Goal: Task Accomplishment & Management: Manage account settings

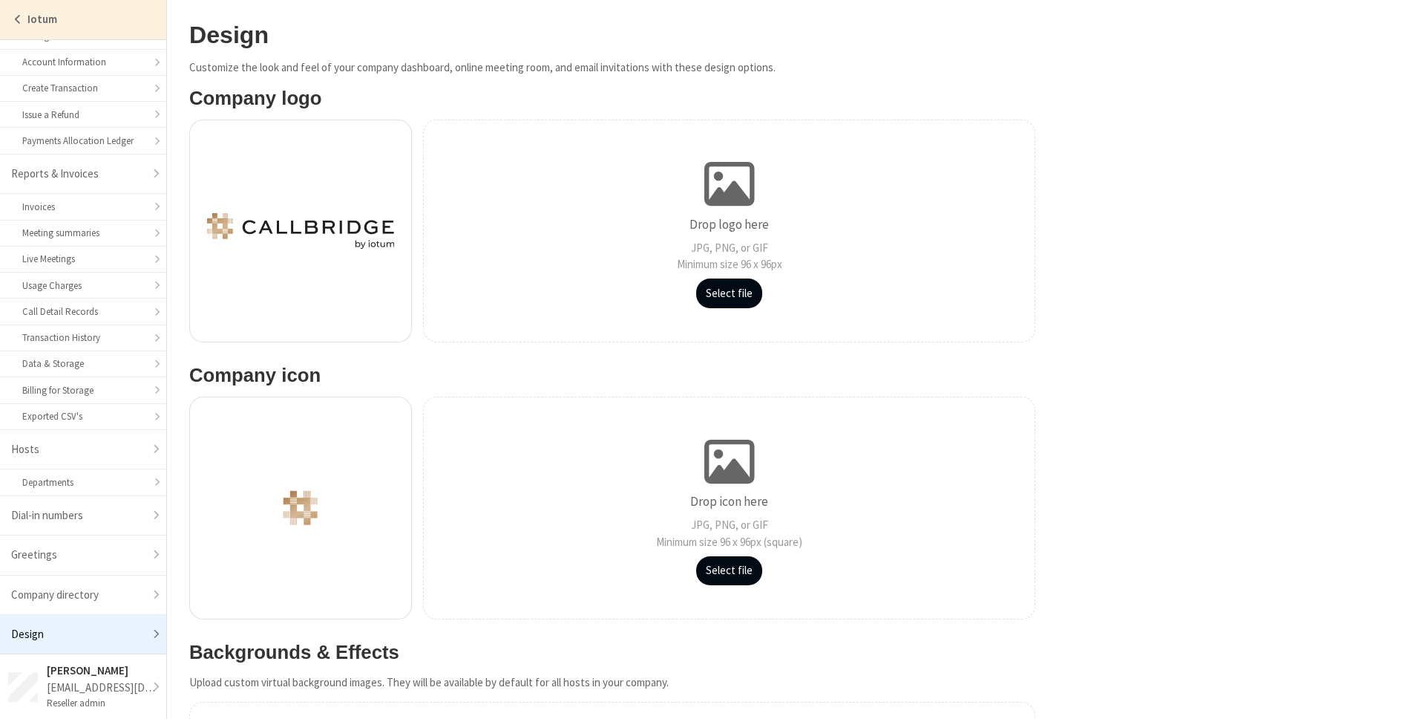
scroll to position [665, 0]
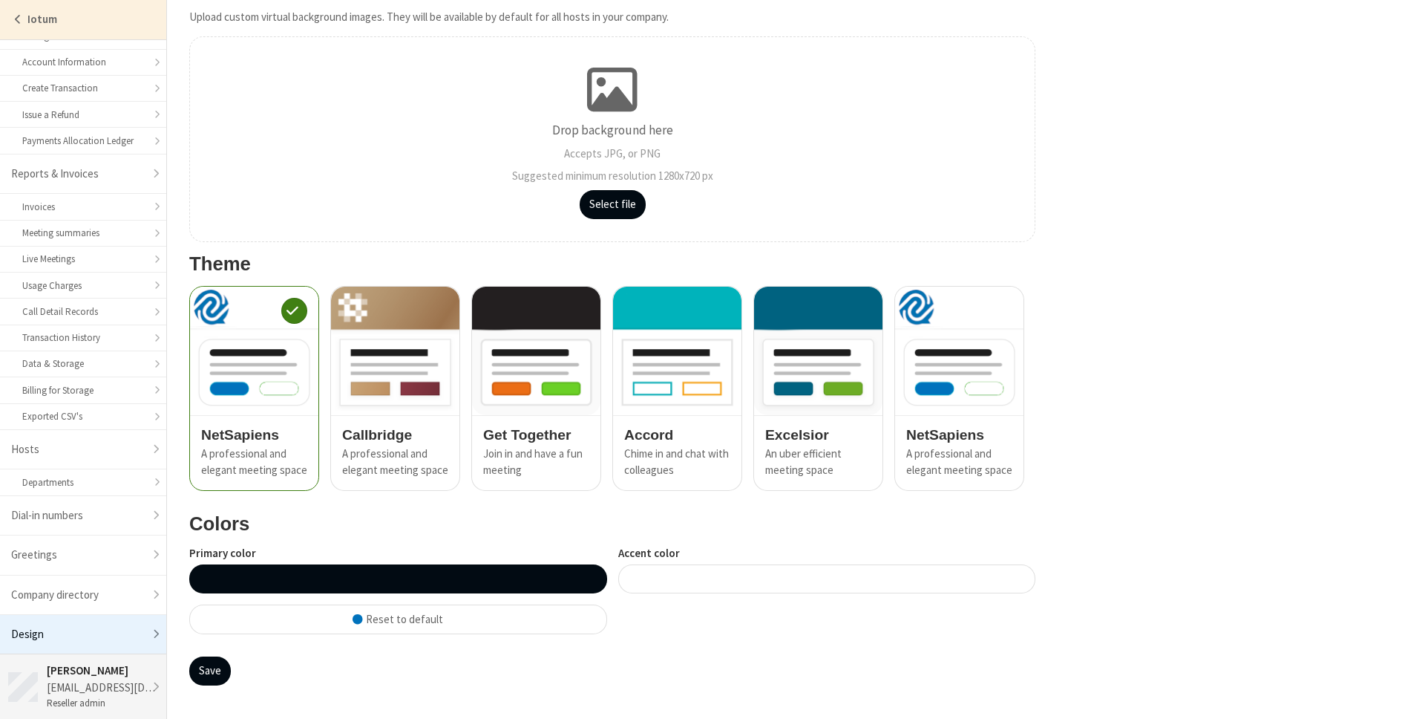
click at [110, 670] on div "Noam David Tomczak" at bounding box center [102, 670] width 111 height 17
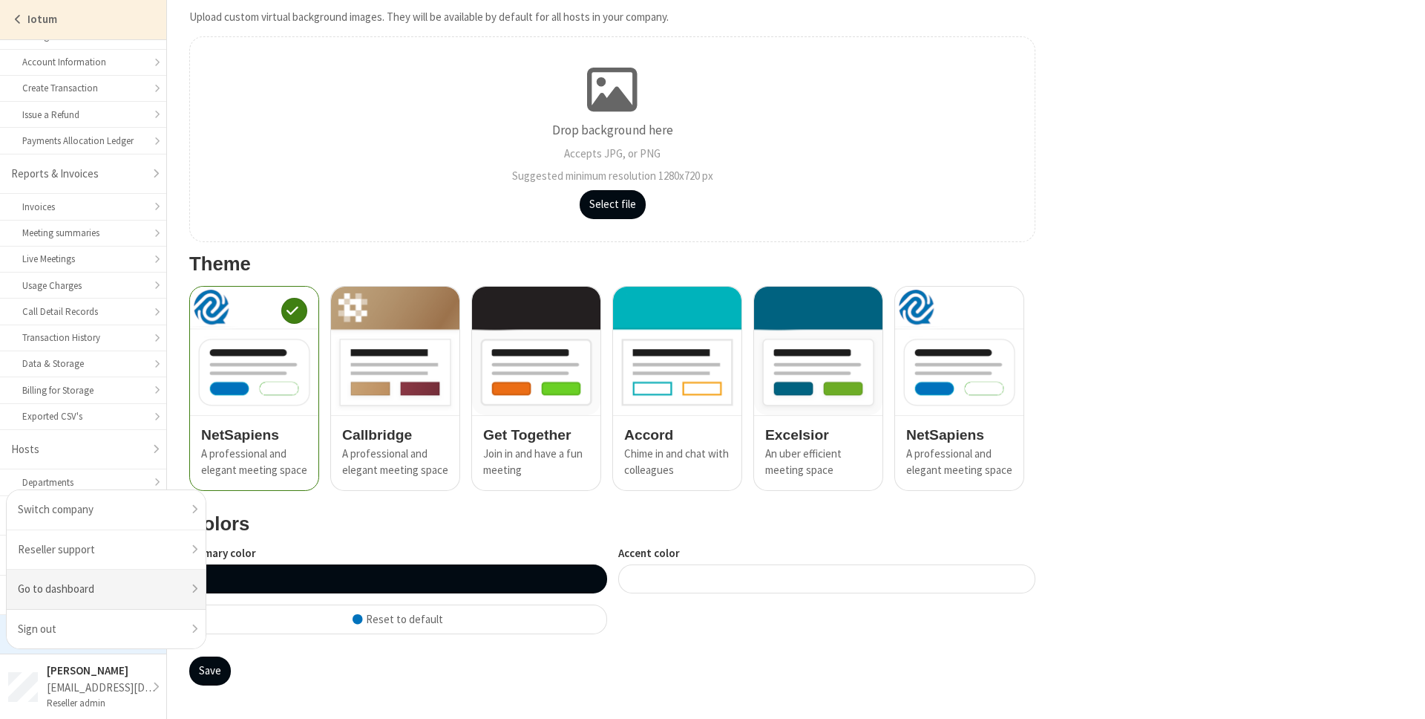
click at [146, 585] on link "Go to dashboard" at bounding box center [106, 589] width 199 height 40
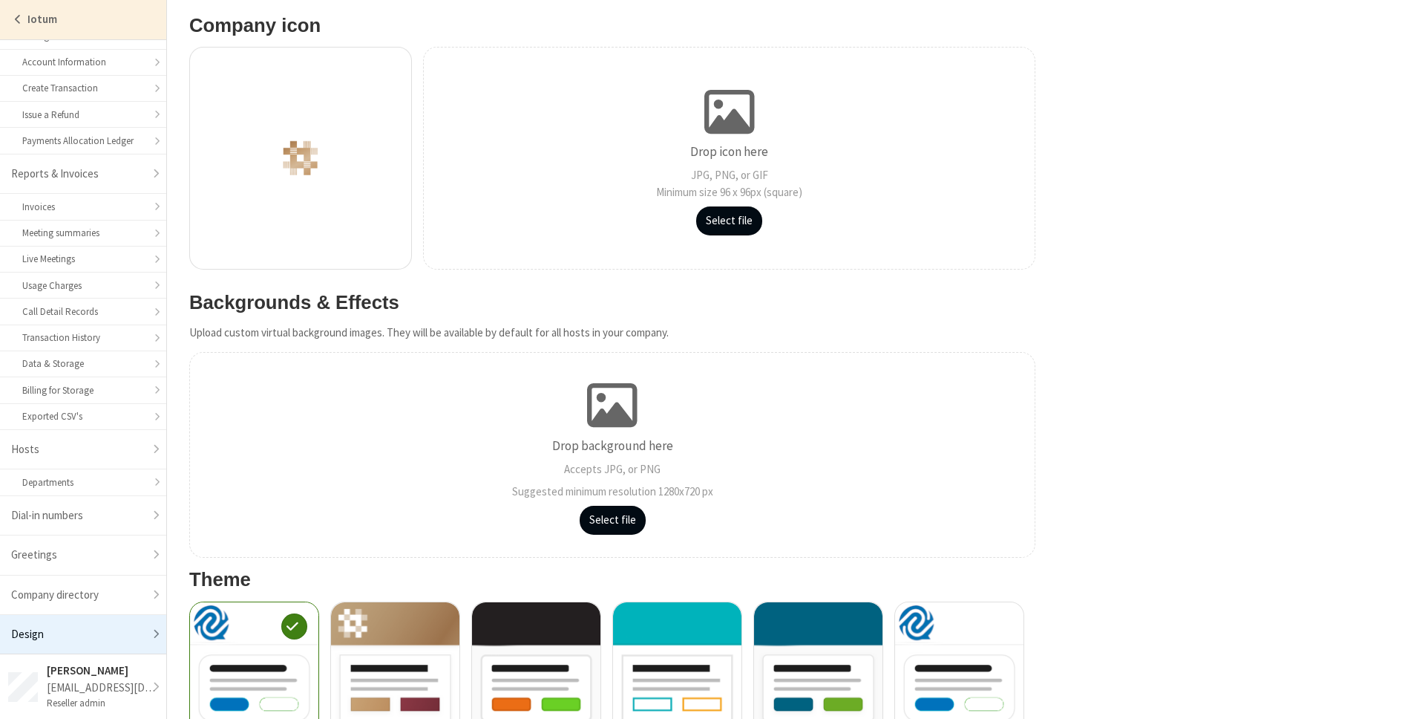
scroll to position [665, 0]
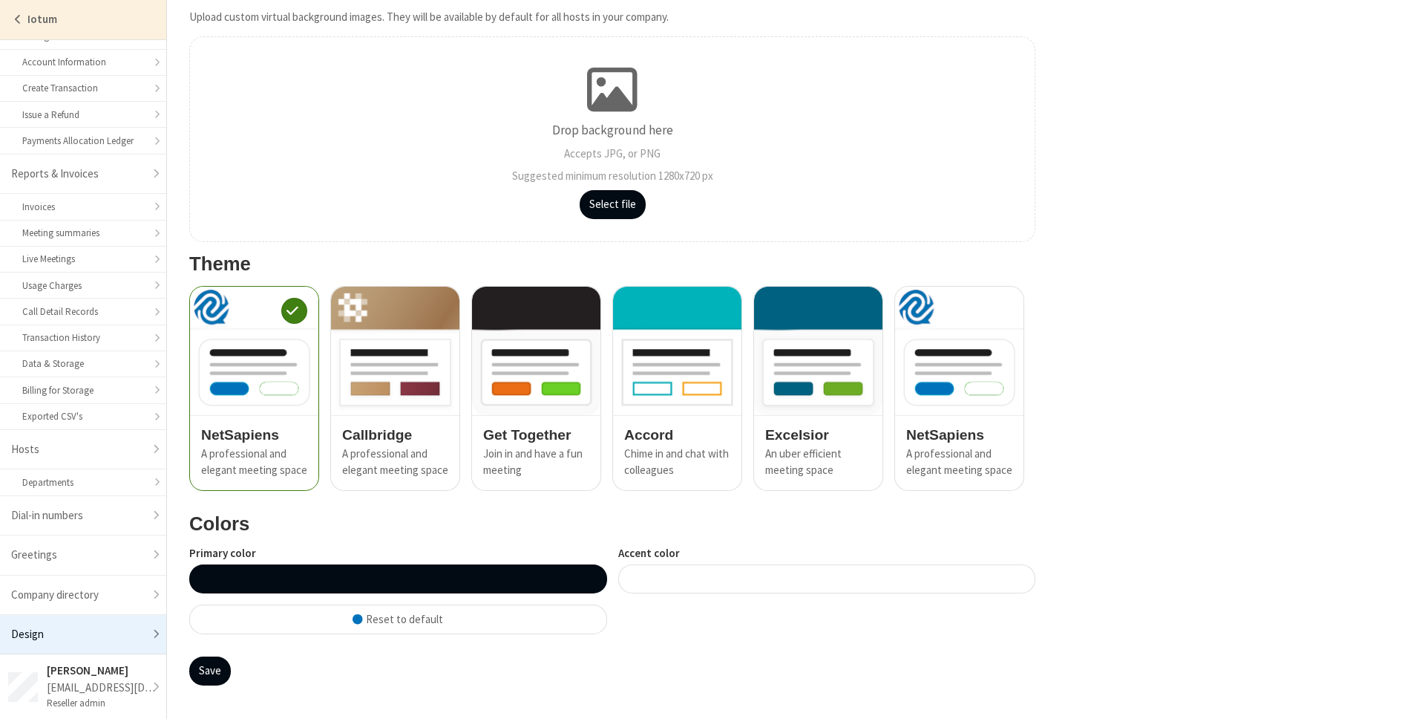
click at [360, 583] on div at bounding box center [398, 578] width 418 height 29
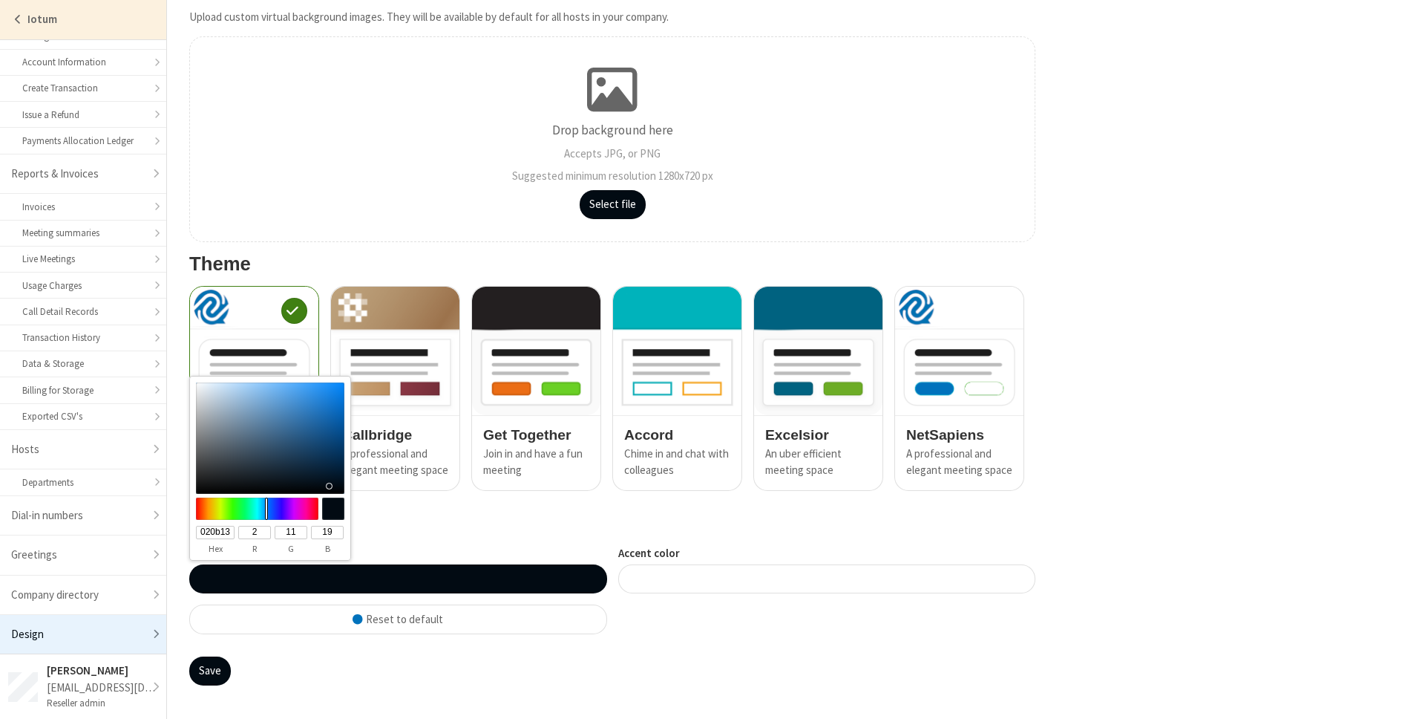
type input "#020713"
type input "020713"
type input "7"
click at [272, 511] on div at bounding box center [258, 508] width 128 height 22
type input "#020313"
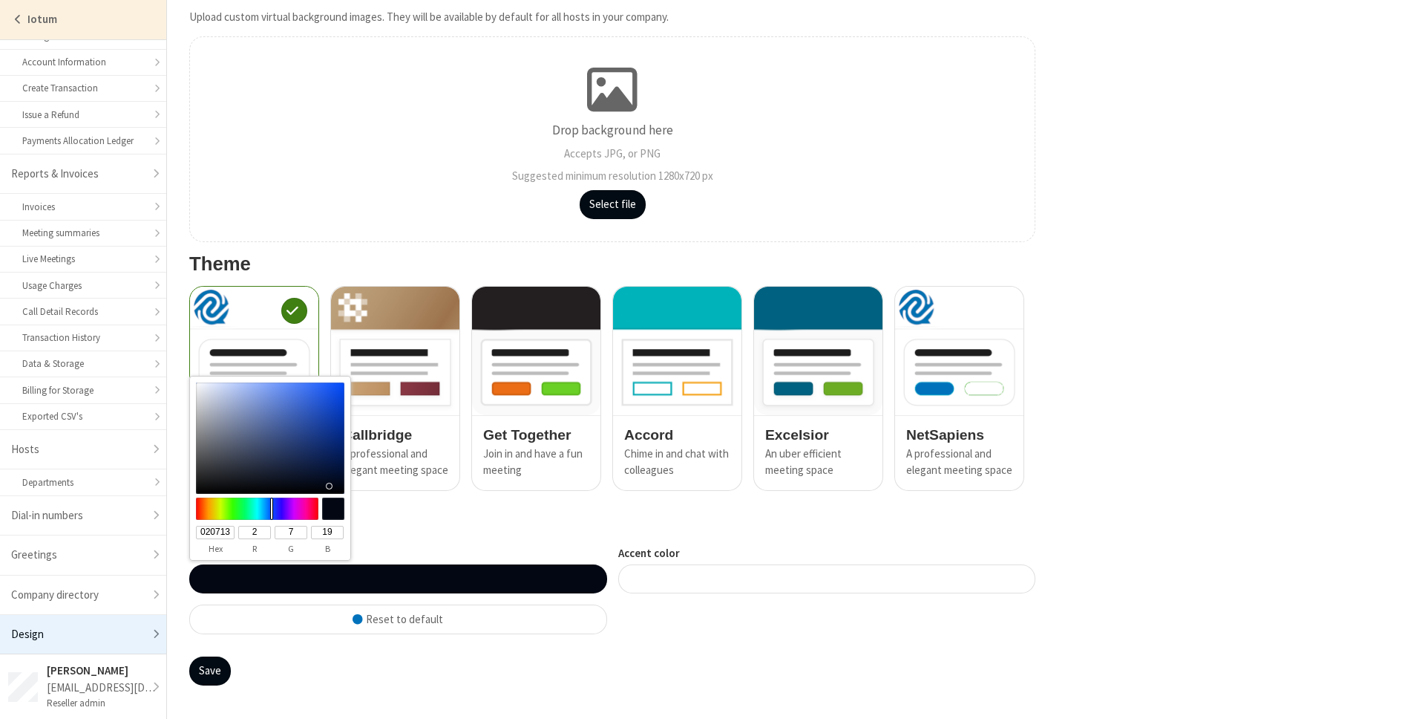
type input "020313"
type input "3"
click at [277, 511] on div at bounding box center [258, 508] width 128 height 22
type input "#020e13"
type input "020e13"
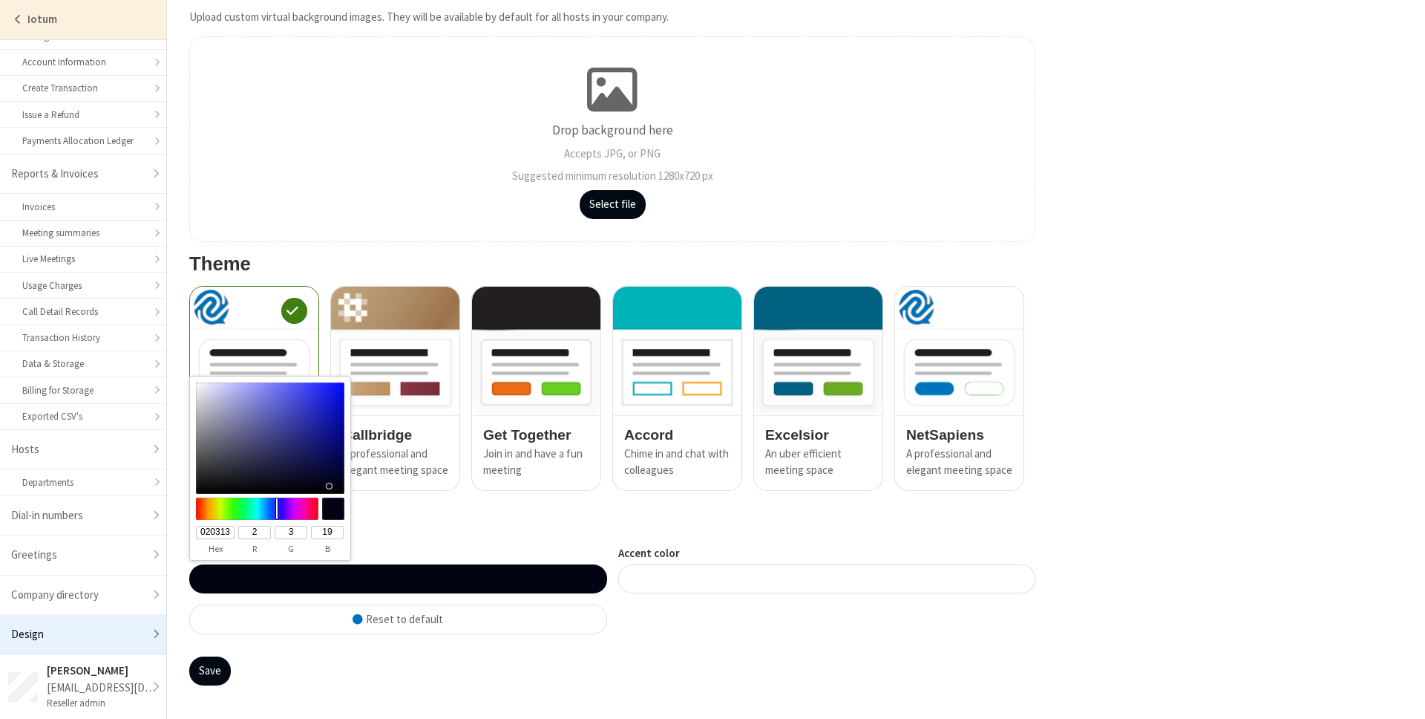
type input "14"
click at [264, 513] on div at bounding box center [258, 508] width 128 height 22
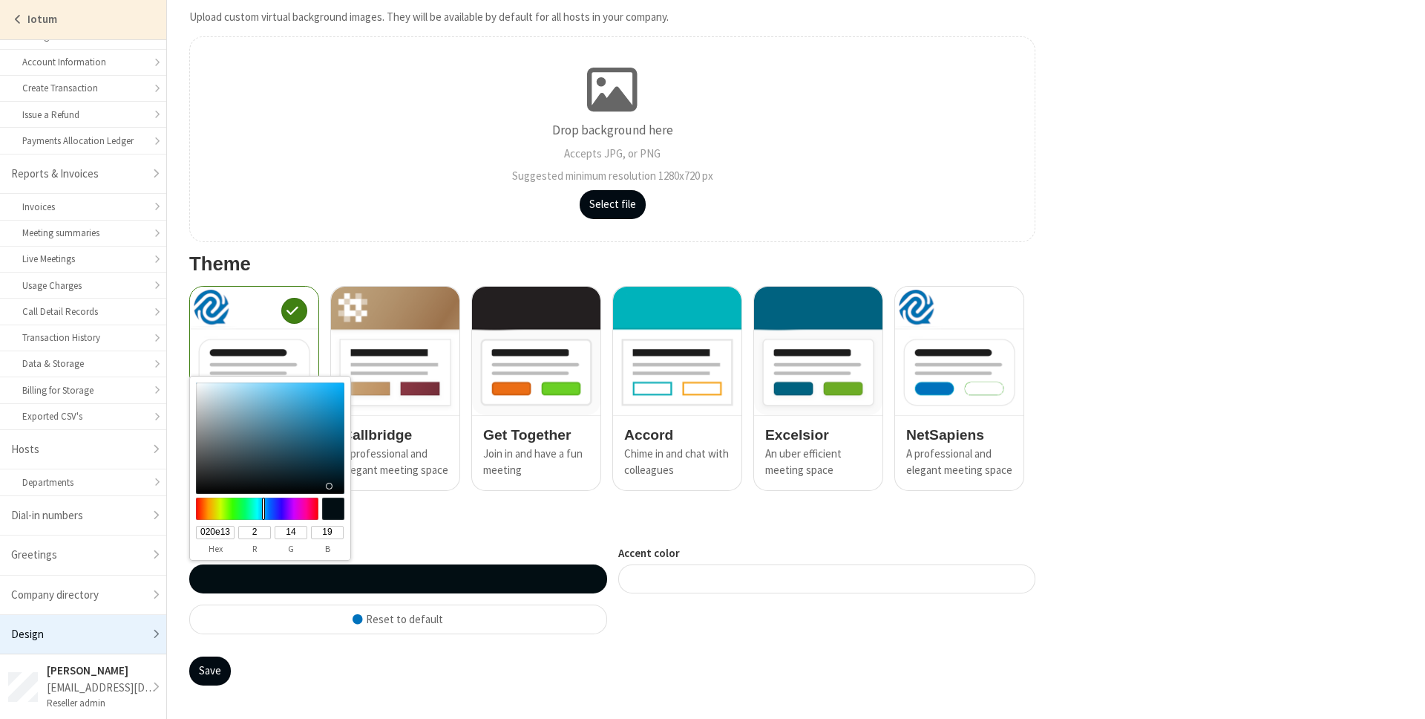
type input "#1883b3"
type input "1883b3"
type input "24"
type input "131"
type input "179"
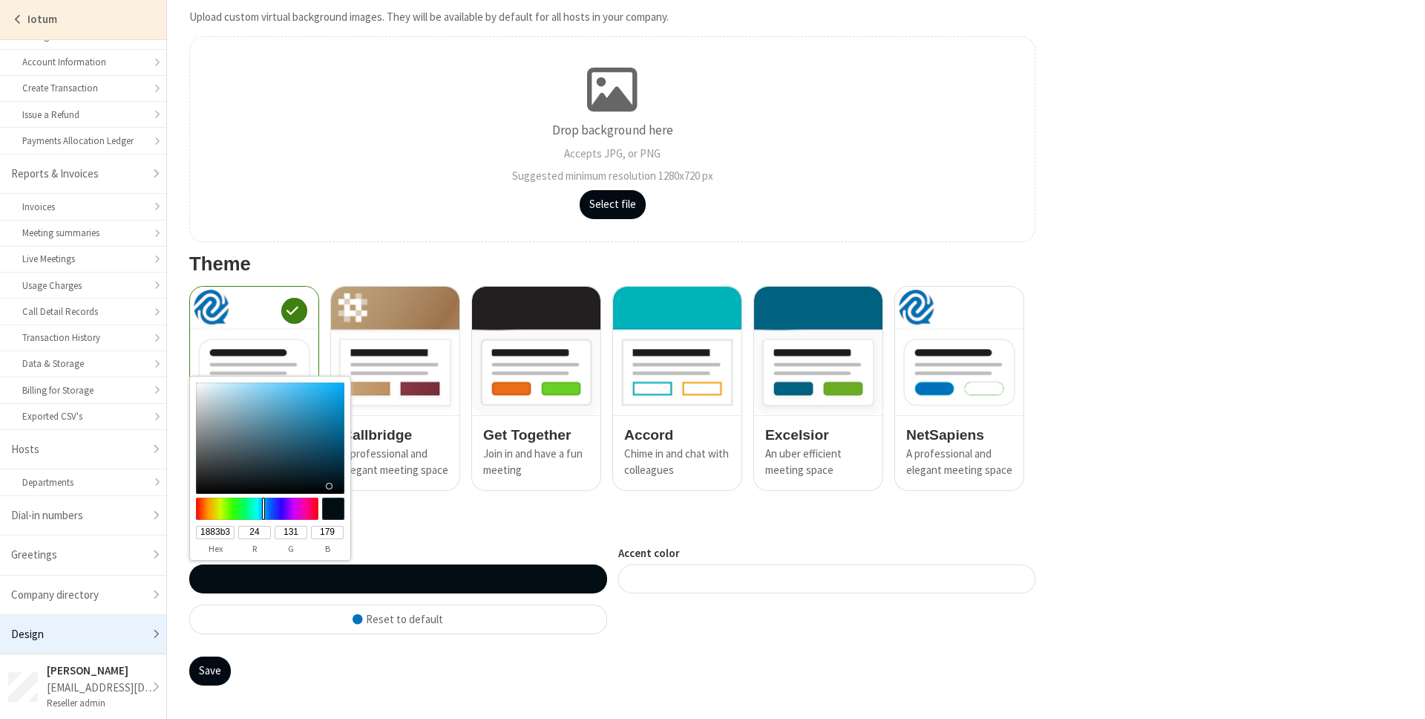
click at [324, 416] on div at bounding box center [270, 437] width 148 height 111
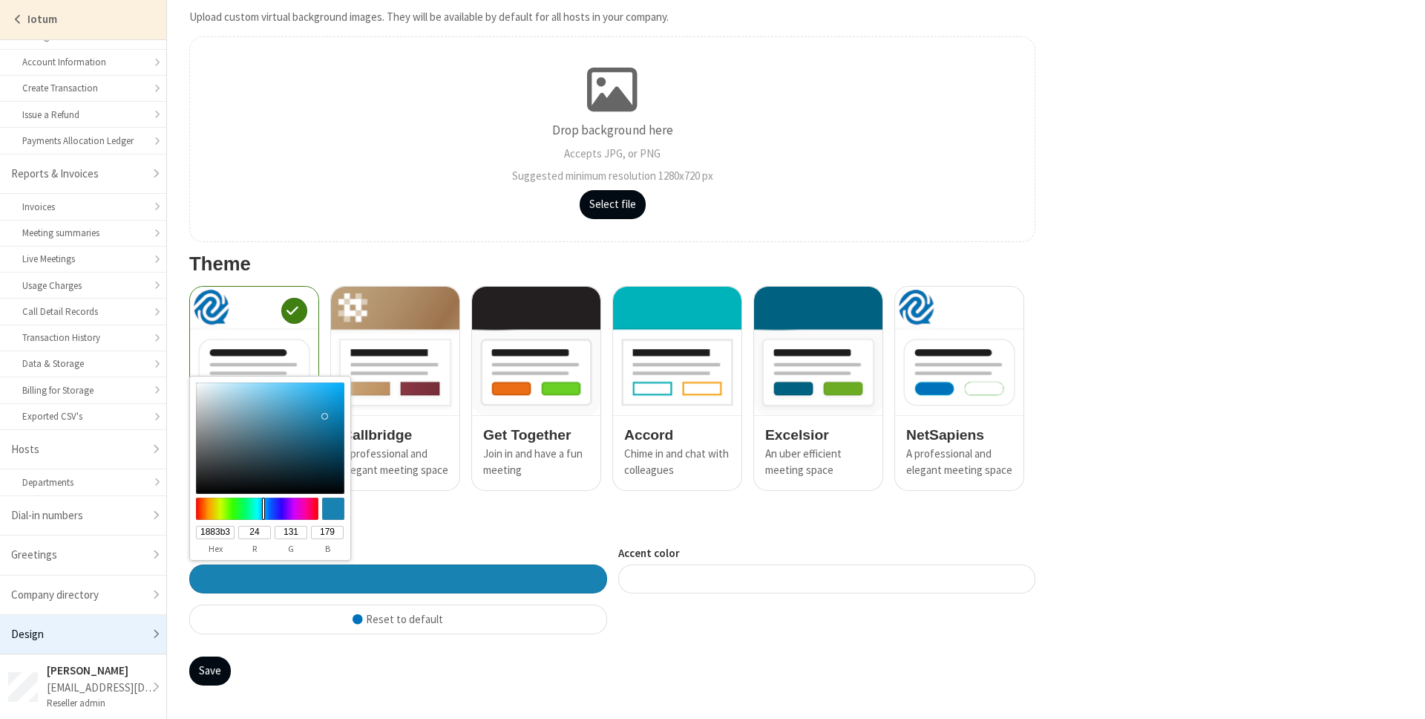
type input "#11aef5"
type input "11aef5"
type input "17"
type input "174"
type input "245"
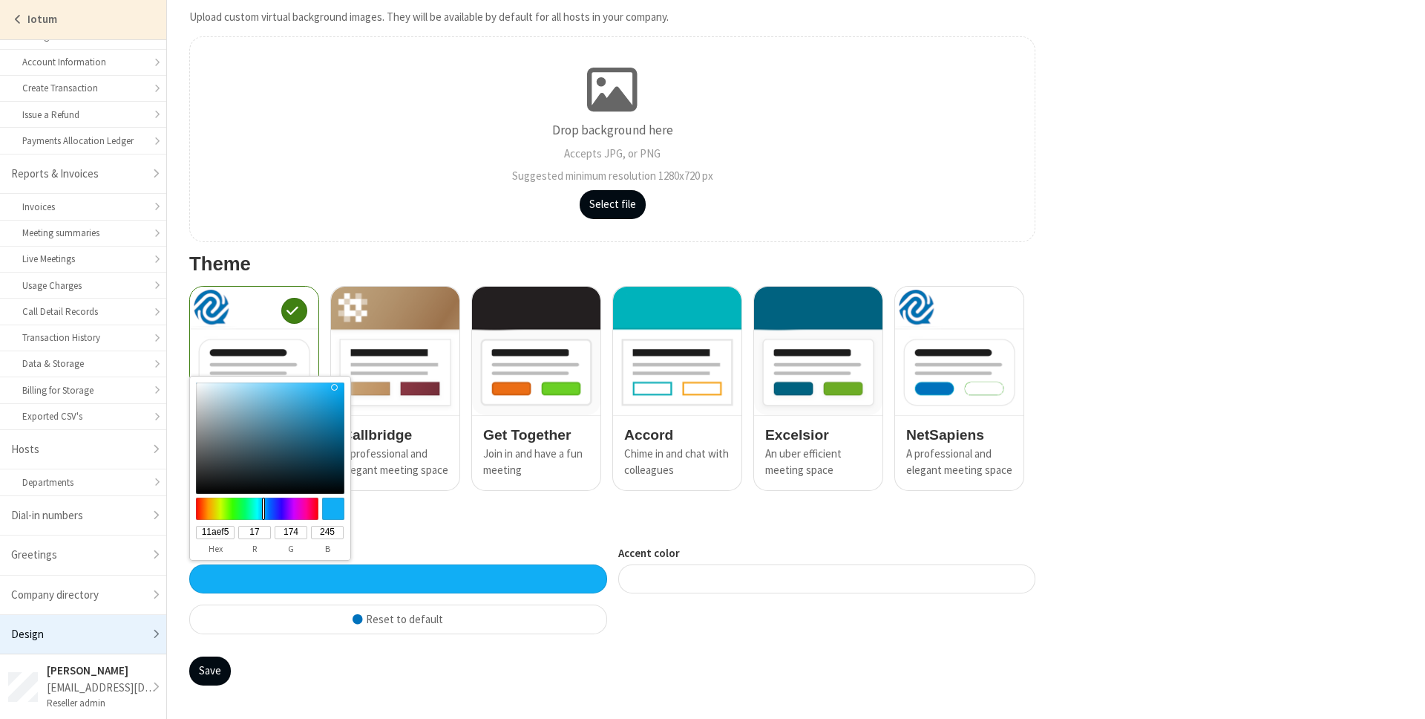
click at [334, 387] on div at bounding box center [270, 437] width 148 height 111
click at [215, 674] on button "Save" at bounding box center [210, 671] width 42 height 30
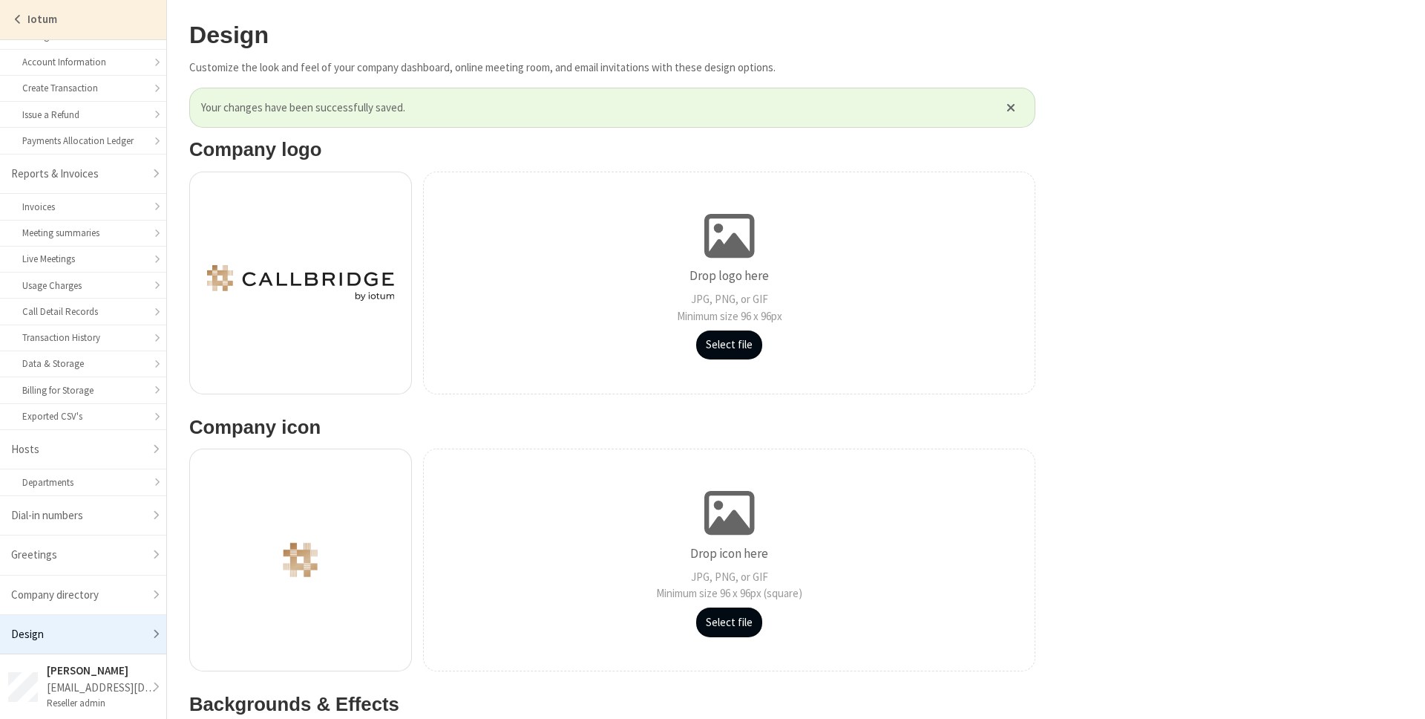
scroll to position [717, 0]
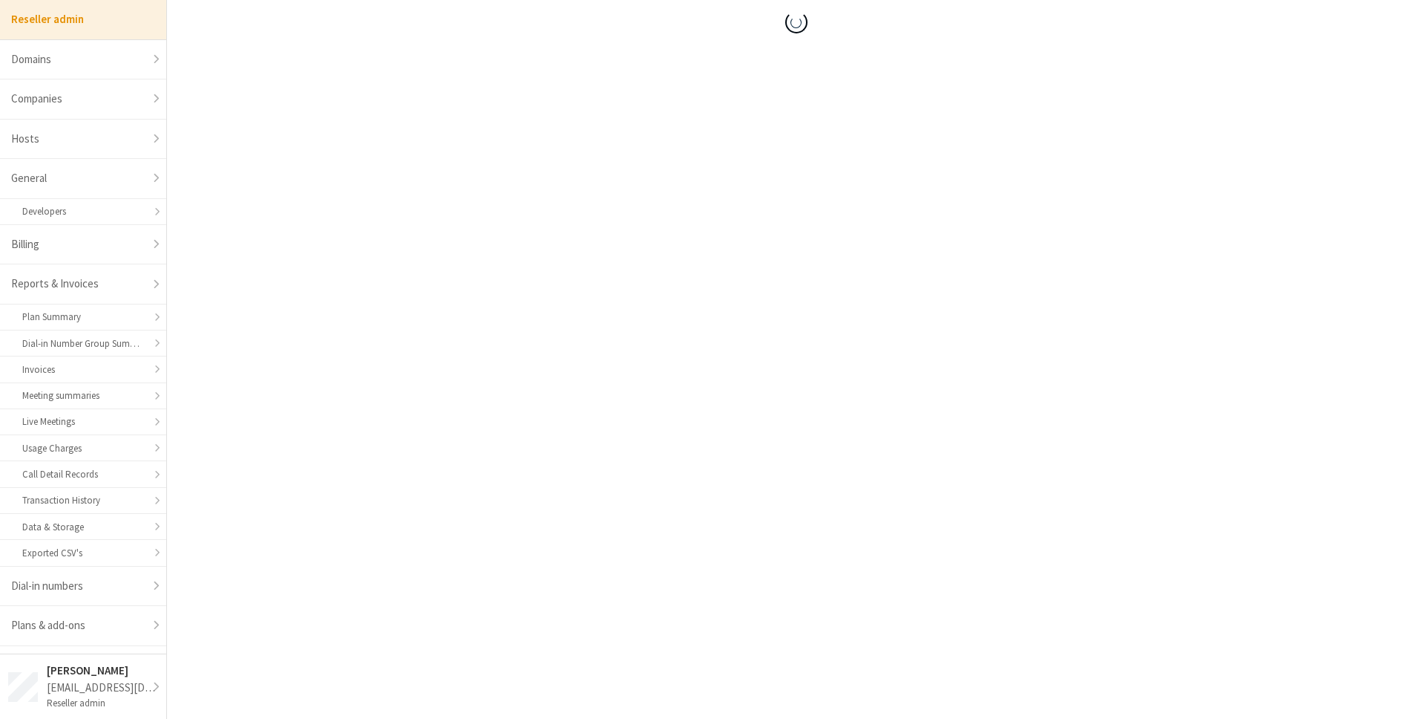
scroll to position [174, 0]
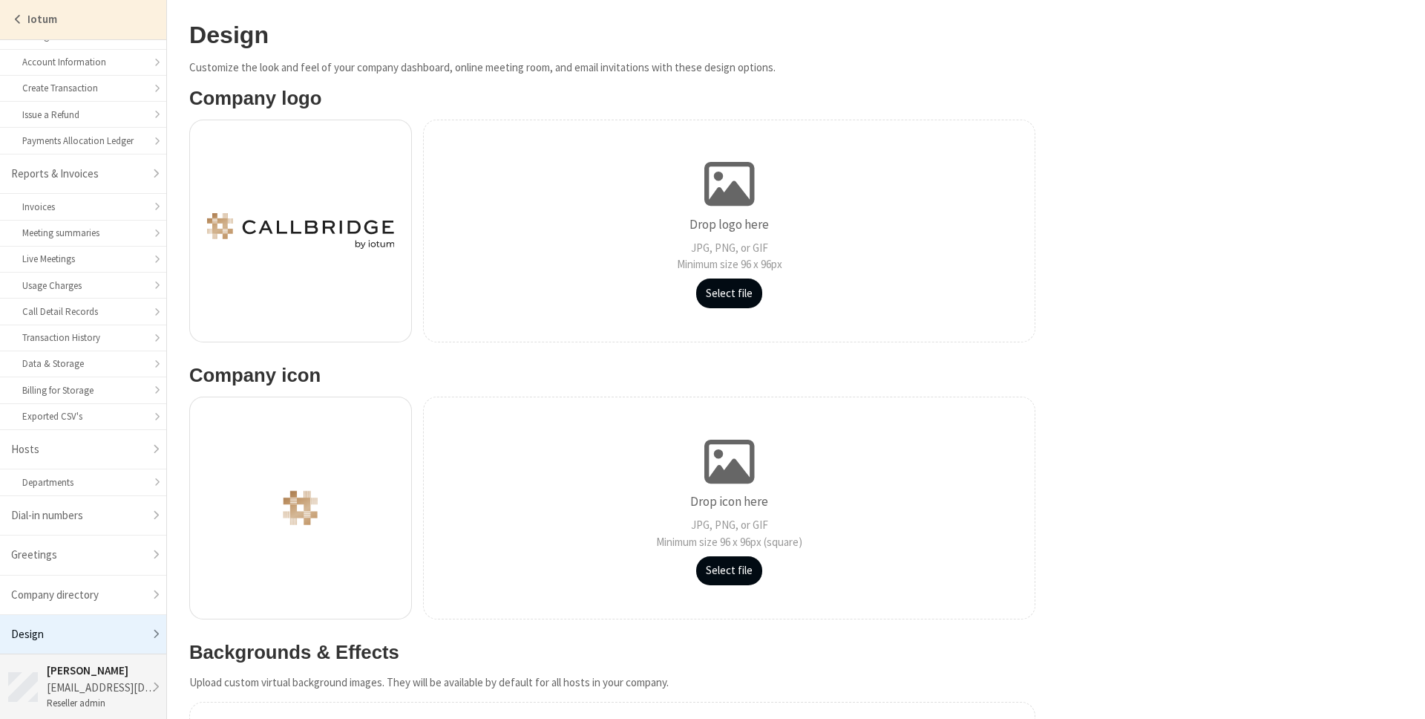
click at [83, 670] on div "[PERSON_NAME]" at bounding box center [102, 670] width 111 height 17
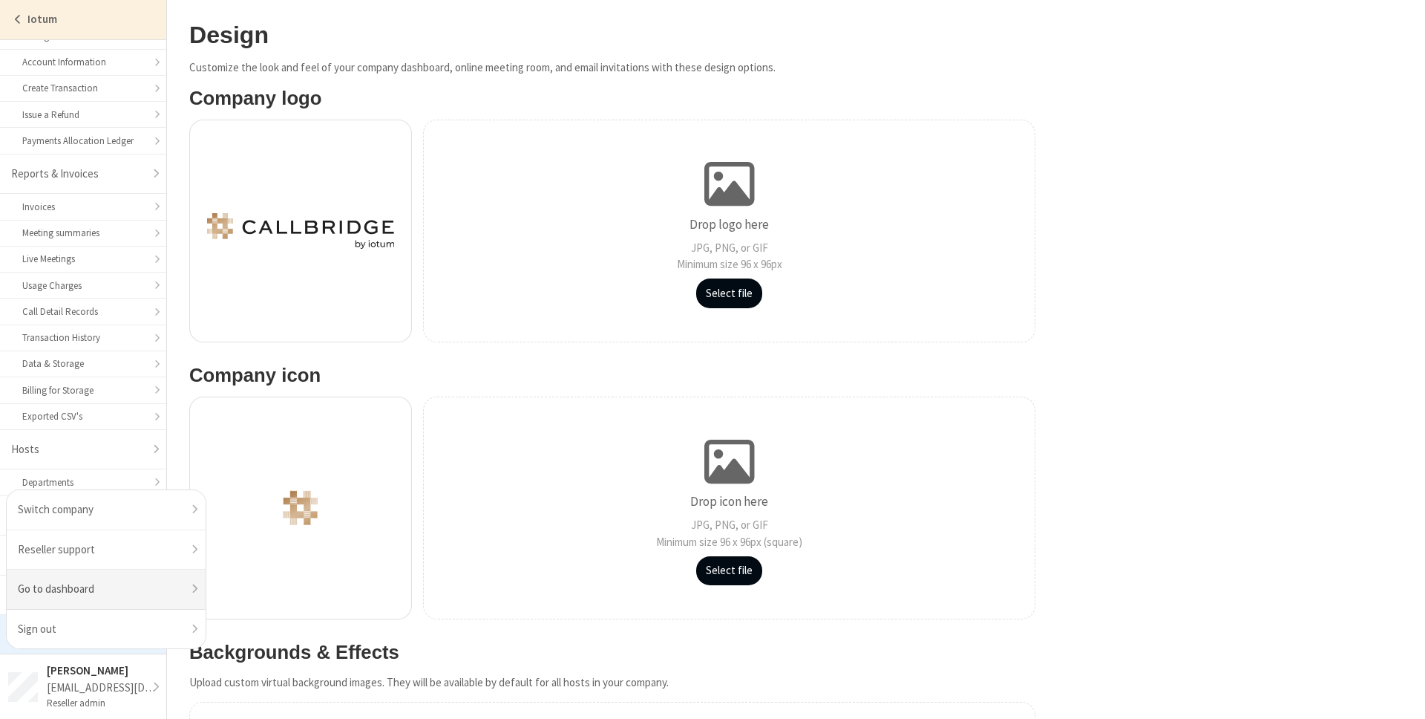
click at [90, 582] on link "Go to dashboard" at bounding box center [106, 589] width 199 height 40
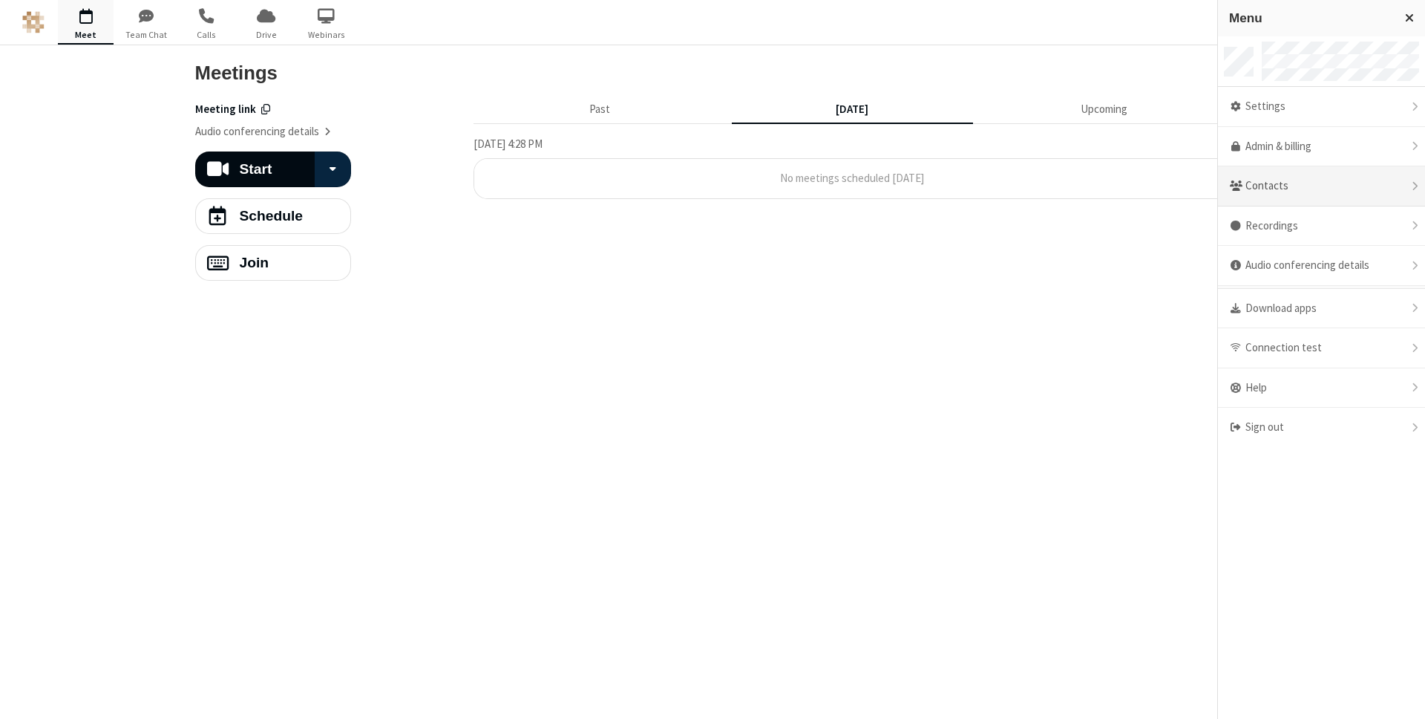
click at [1324, 193] on div "Contacts" at bounding box center [1321, 186] width 207 height 40
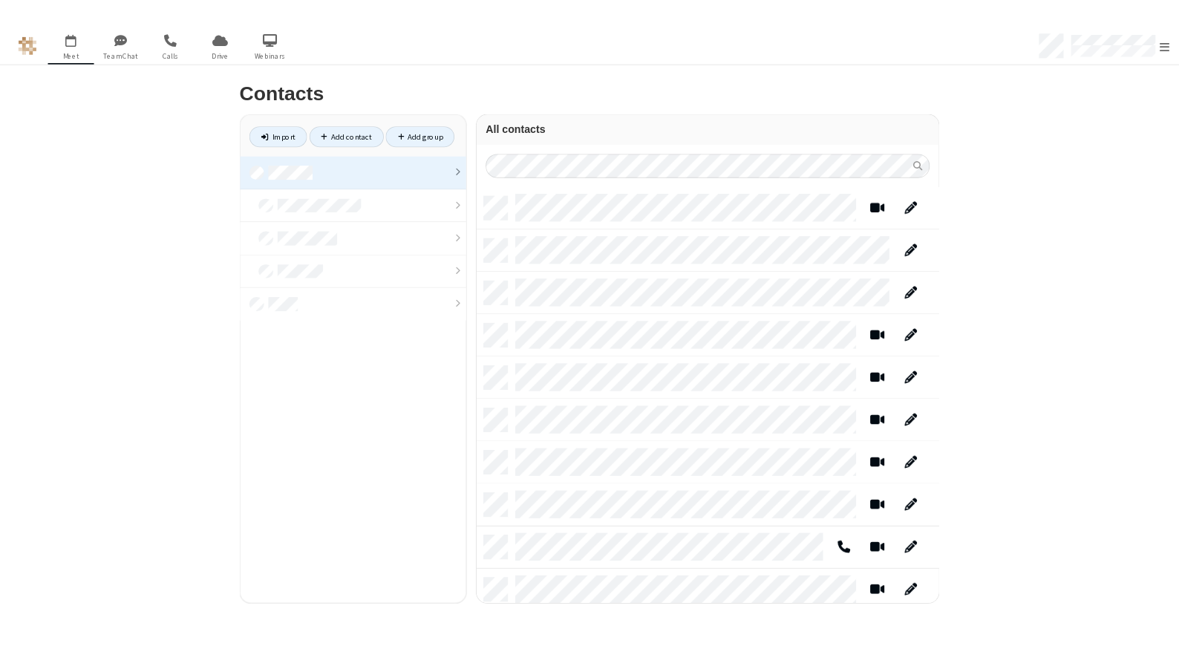
scroll to position [491, 548]
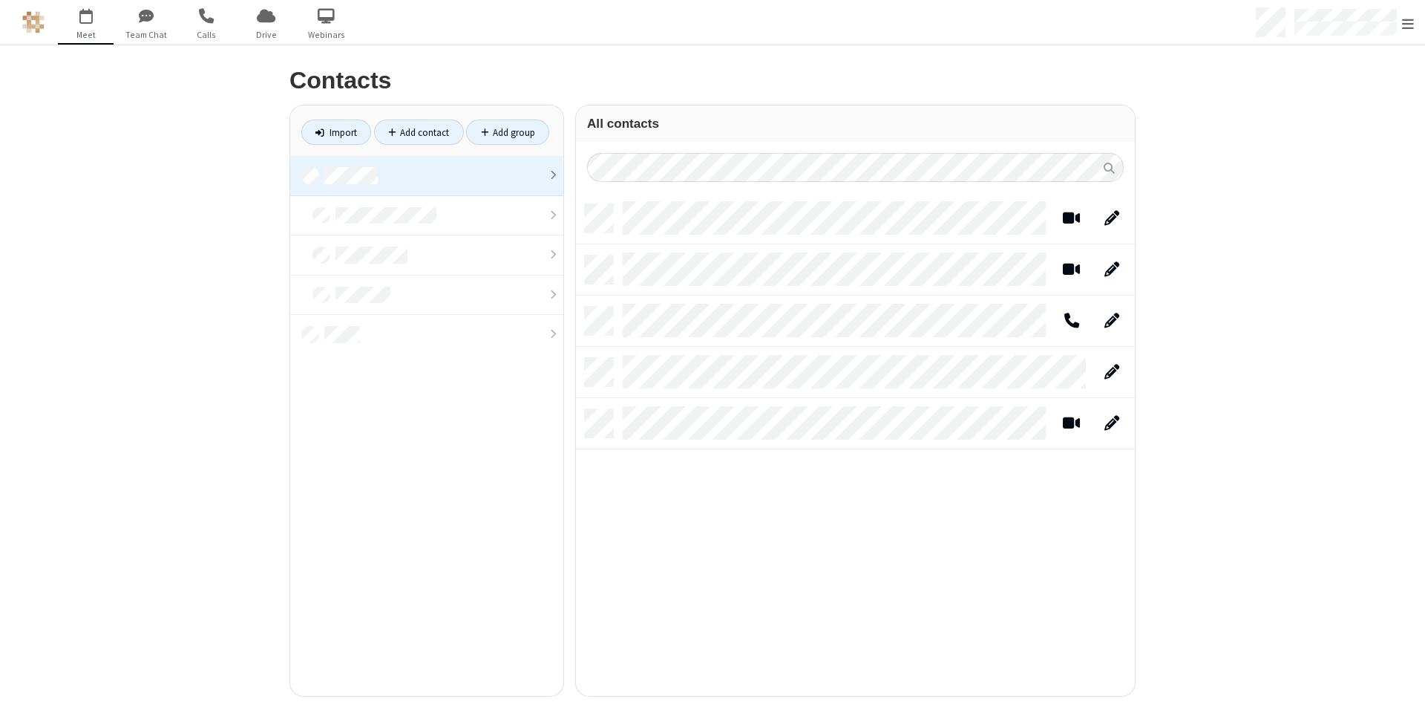
click at [1301, 250] on div "Contacts Import Add contact Add group All contacts" at bounding box center [712, 381] width 1425 height 673
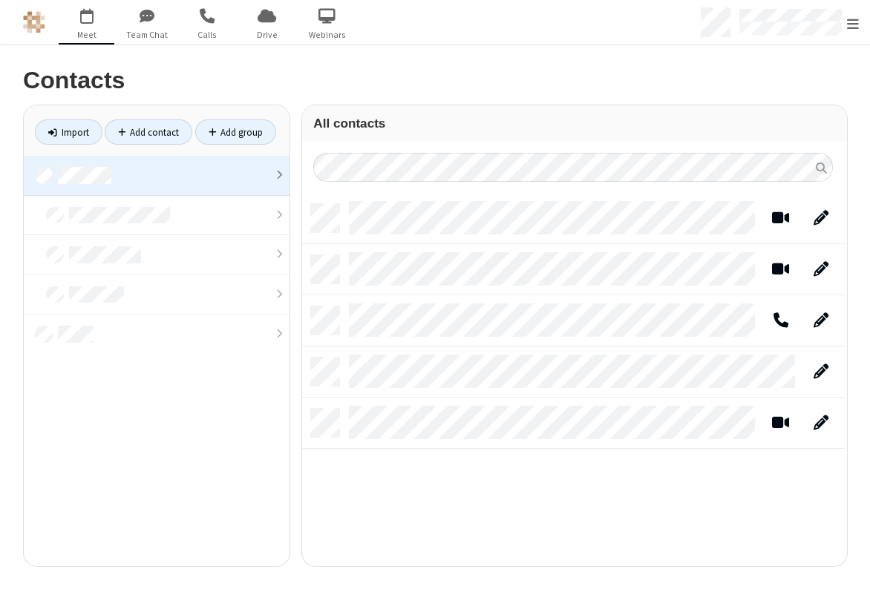
scroll to position [0, 0]
click at [509, 62] on div "Contacts Import Add contact Add group All contacts" at bounding box center [435, 317] width 870 height 544
click at [152, 24] on span "button" at bounding box center [146, 15] width 56 height 25
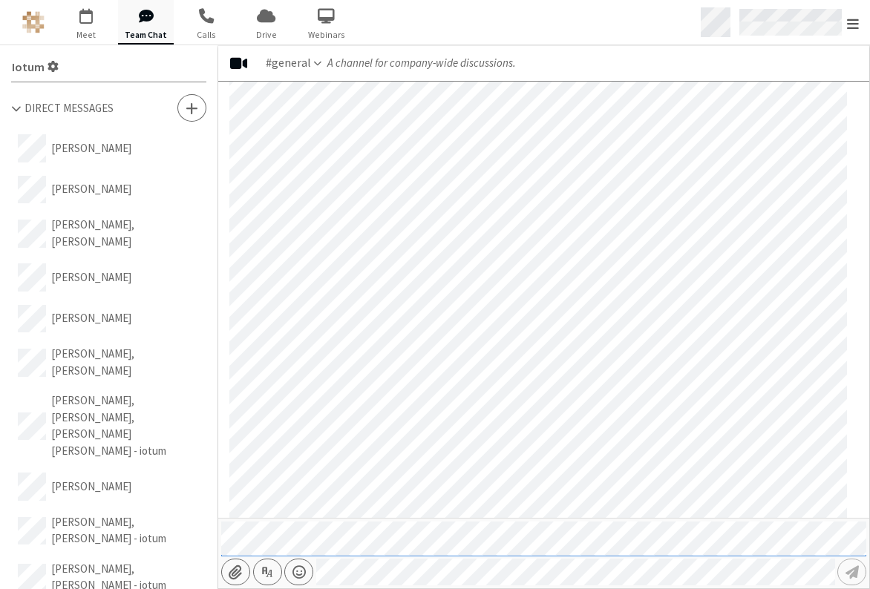
scroll to position [1039, 0]
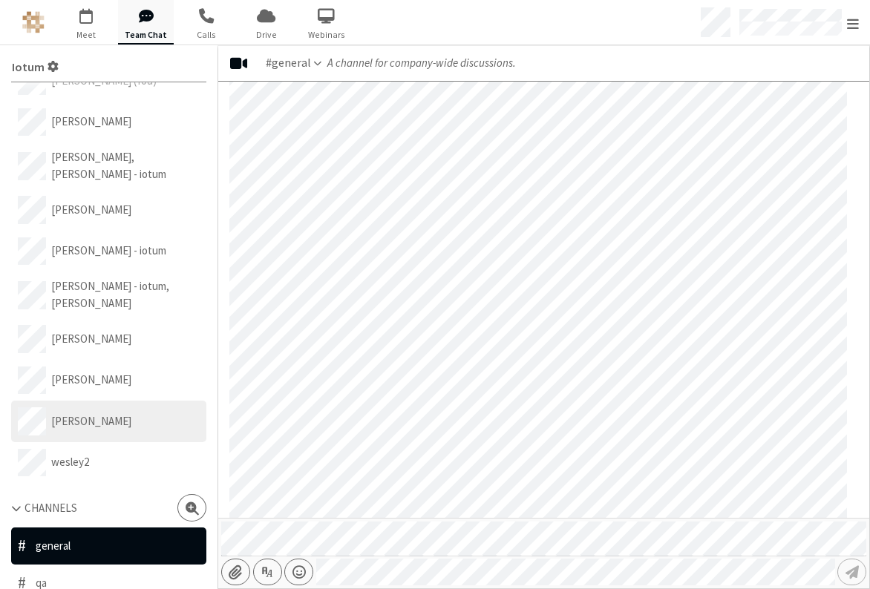
click at [97, 401] on button "[PERSON_NAME]" at bounding box center [108, 422] width 195 height 42
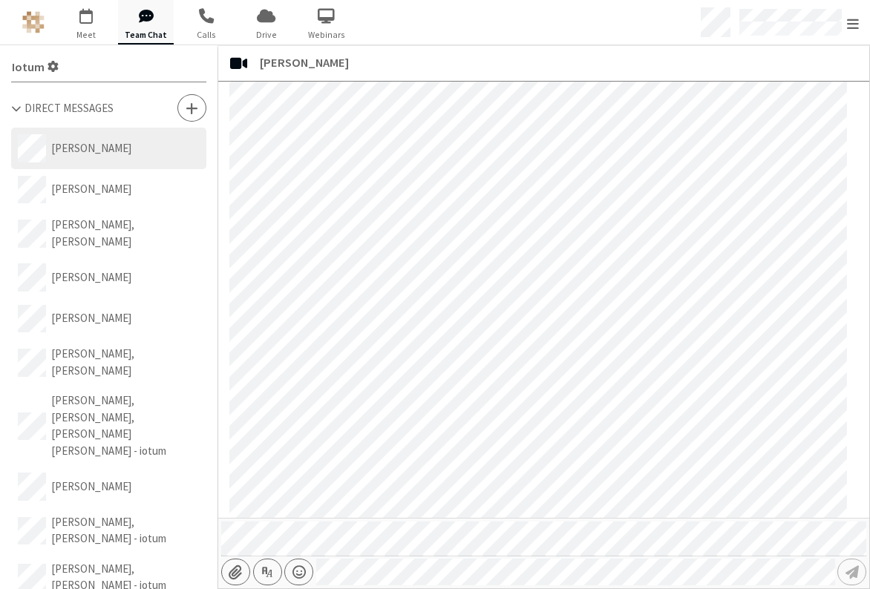
click at [118, 160] on button "[PERSON_NAME]" at bounding box center [108, 149] width 195 height 42
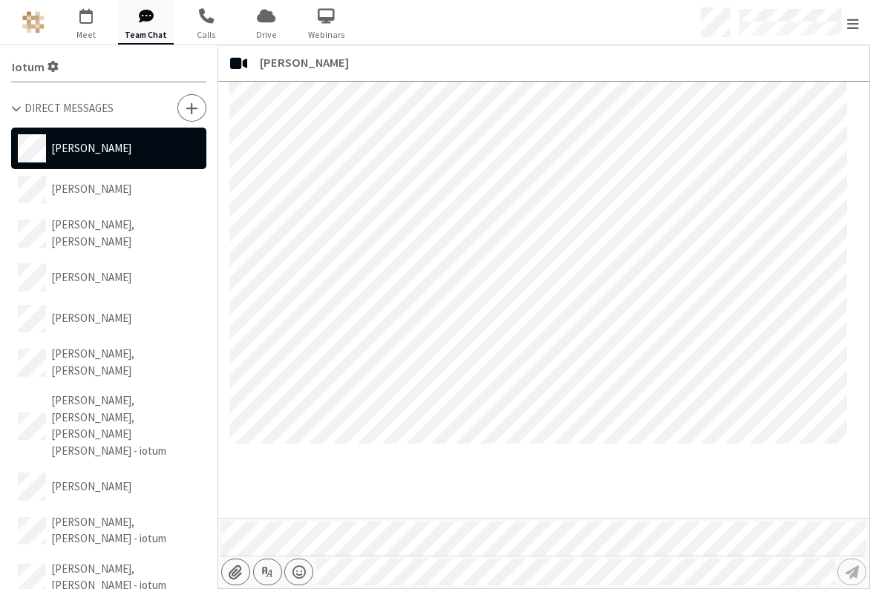
click at [16, 106] on span at bounding box center [16, 108] width 10 height 12
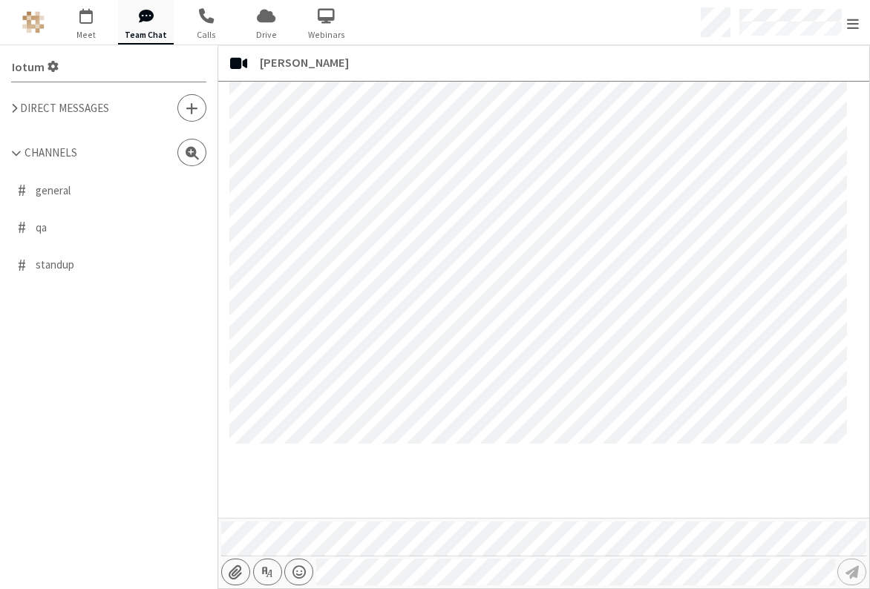
click at [16, 106] on span at bounding box center [14, 108] width 6 height 12
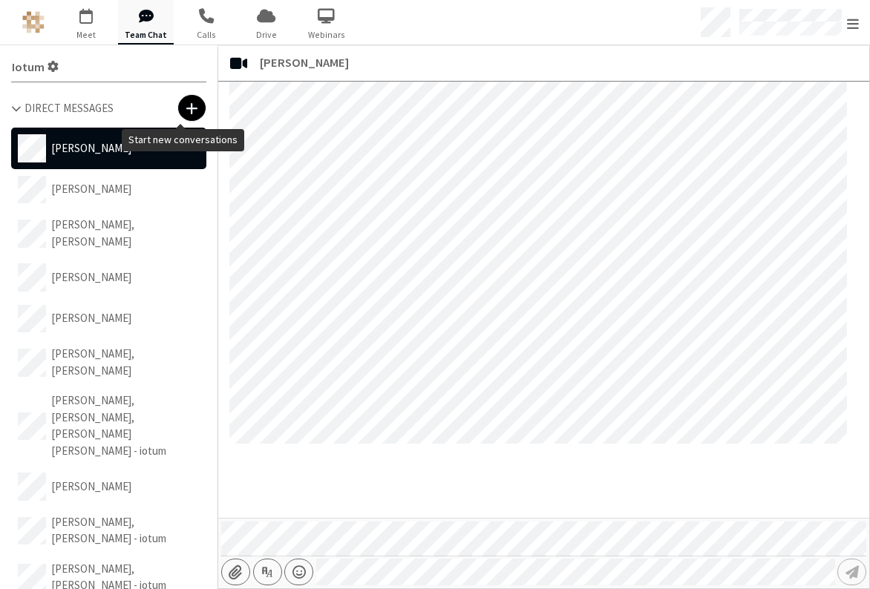
click at [186, 107] on span at bounding box center [192, 108] width 13 height 15
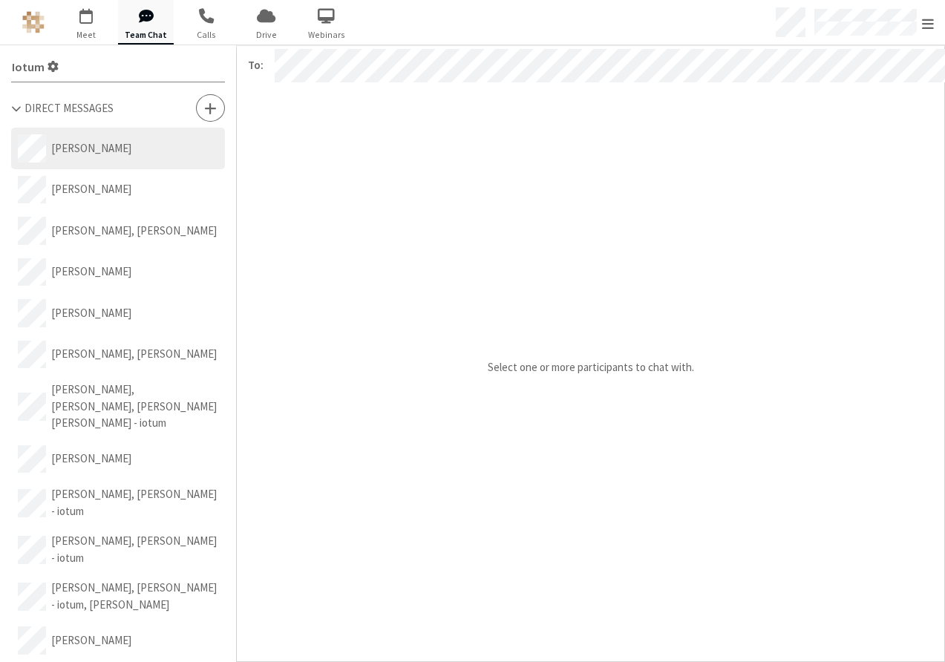
click at [128, 161] on button "[PERSON_NAME]" at bounding box center [118, 149] width 214 height 42
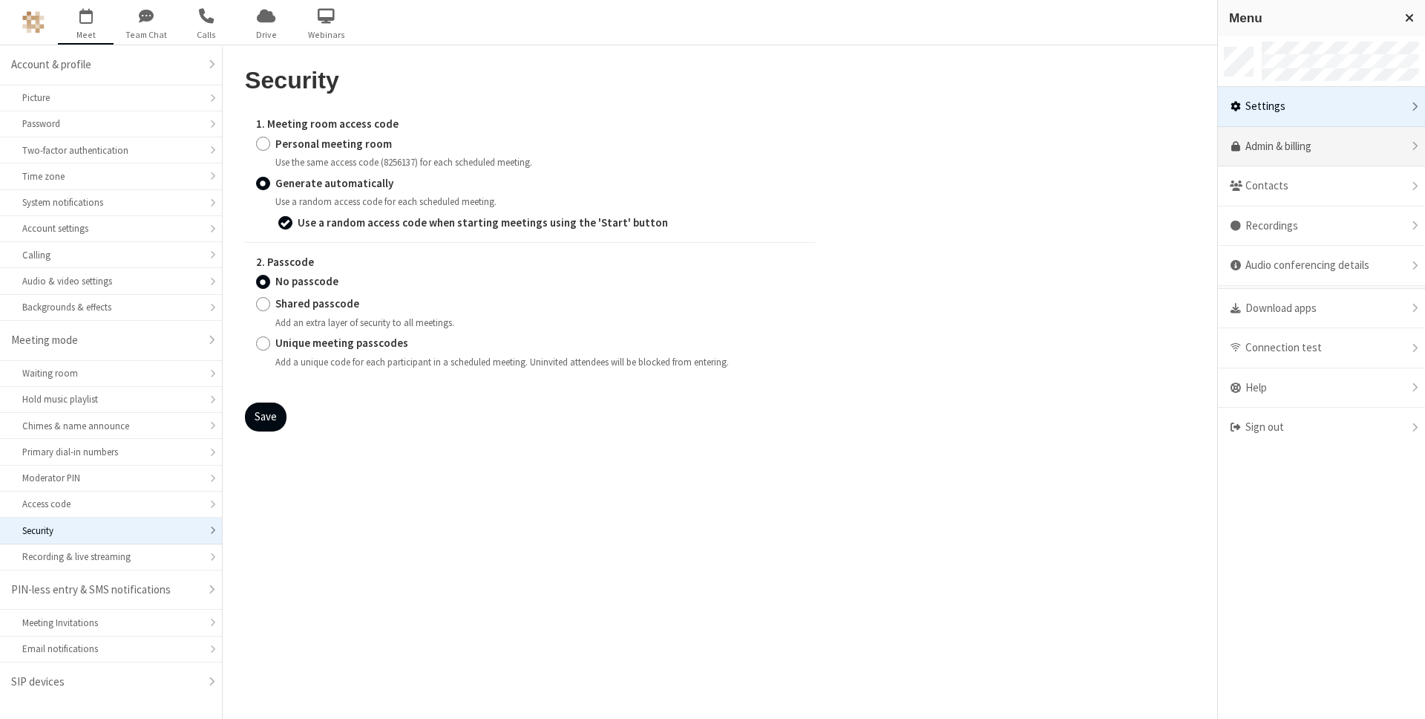
click at [1275, 150] on link "Admin & billing" at bounding box center [1321, 147] width 207 height 40
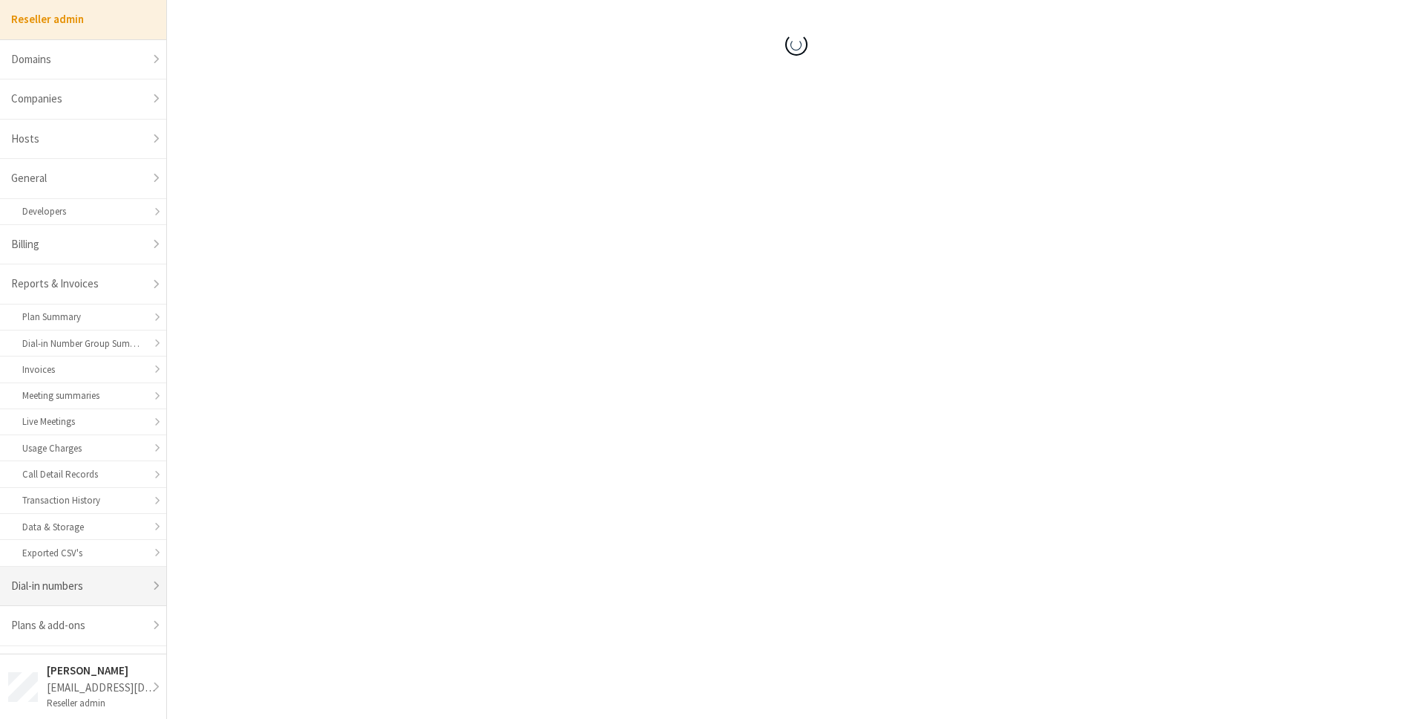
select select "10"
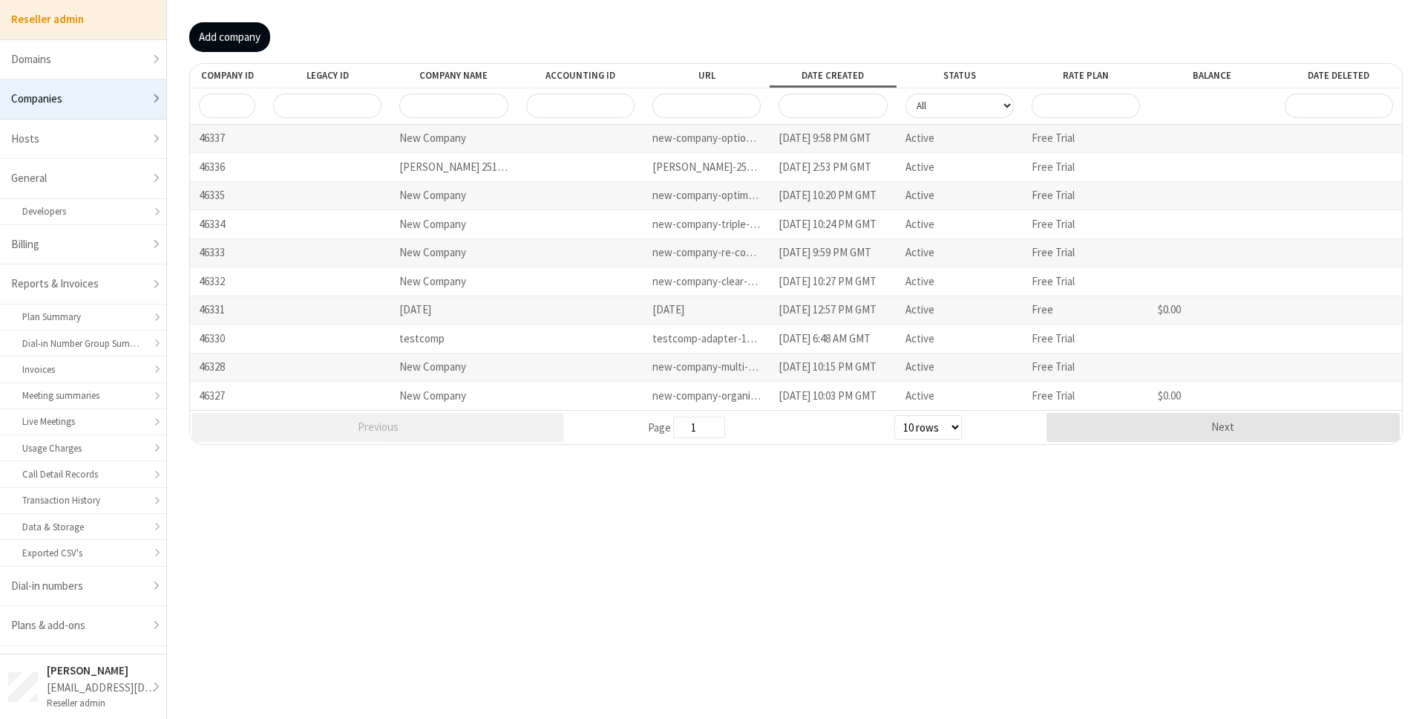
click at [683, 112] on input "URL" at bounding box center [707, 106] width 108 height 24
type input "iotum"
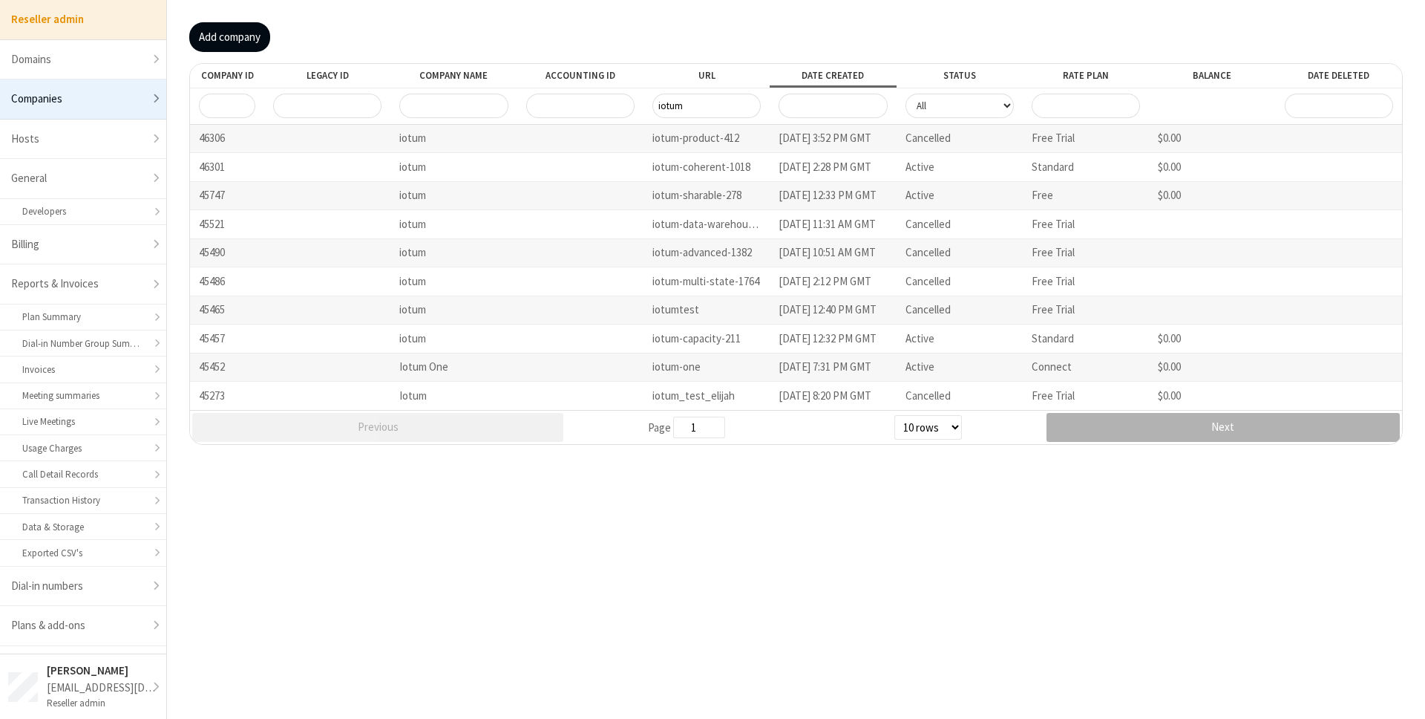
click at [1111, 431] on button "Next" at bounding box center [1223, 427] width 353 height 29
type input "3"
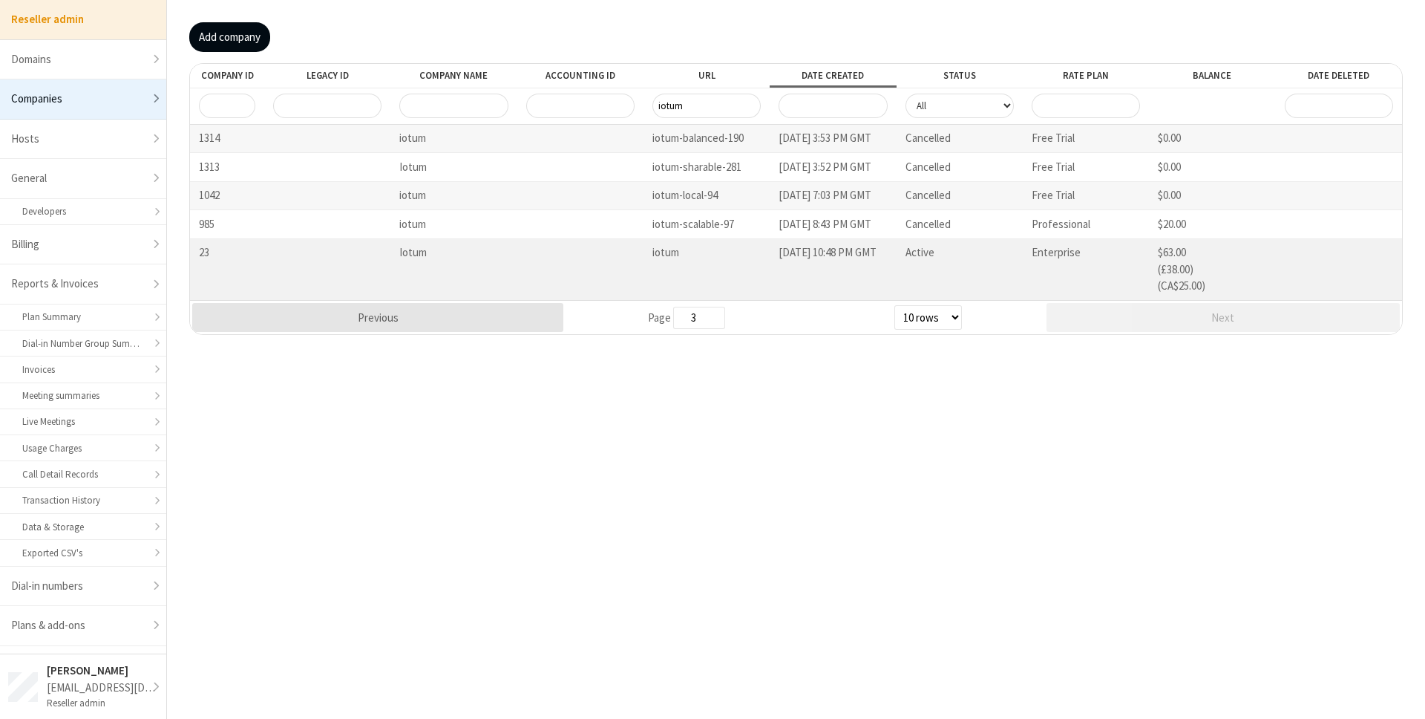
click at [598, 266] on div at bounding box center [580, 270] width 126 height 62
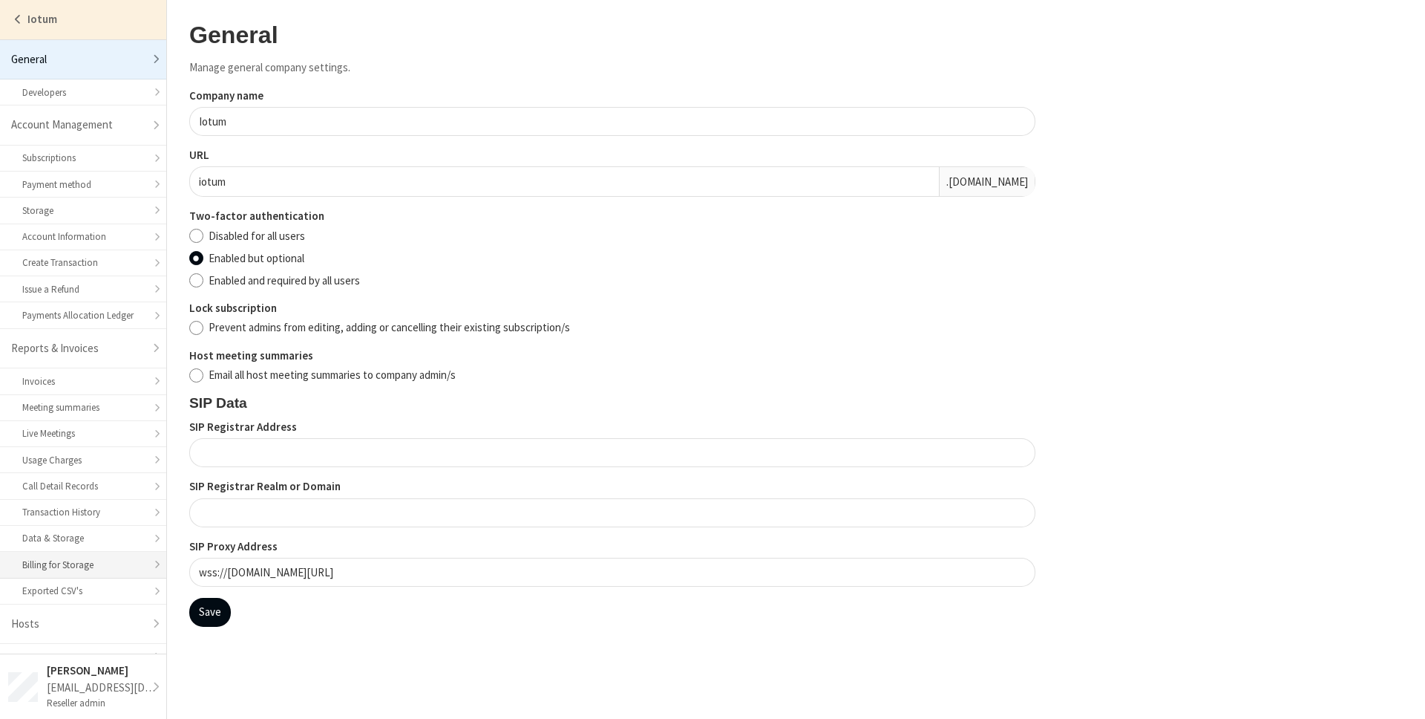
scroll to position [174, 0]
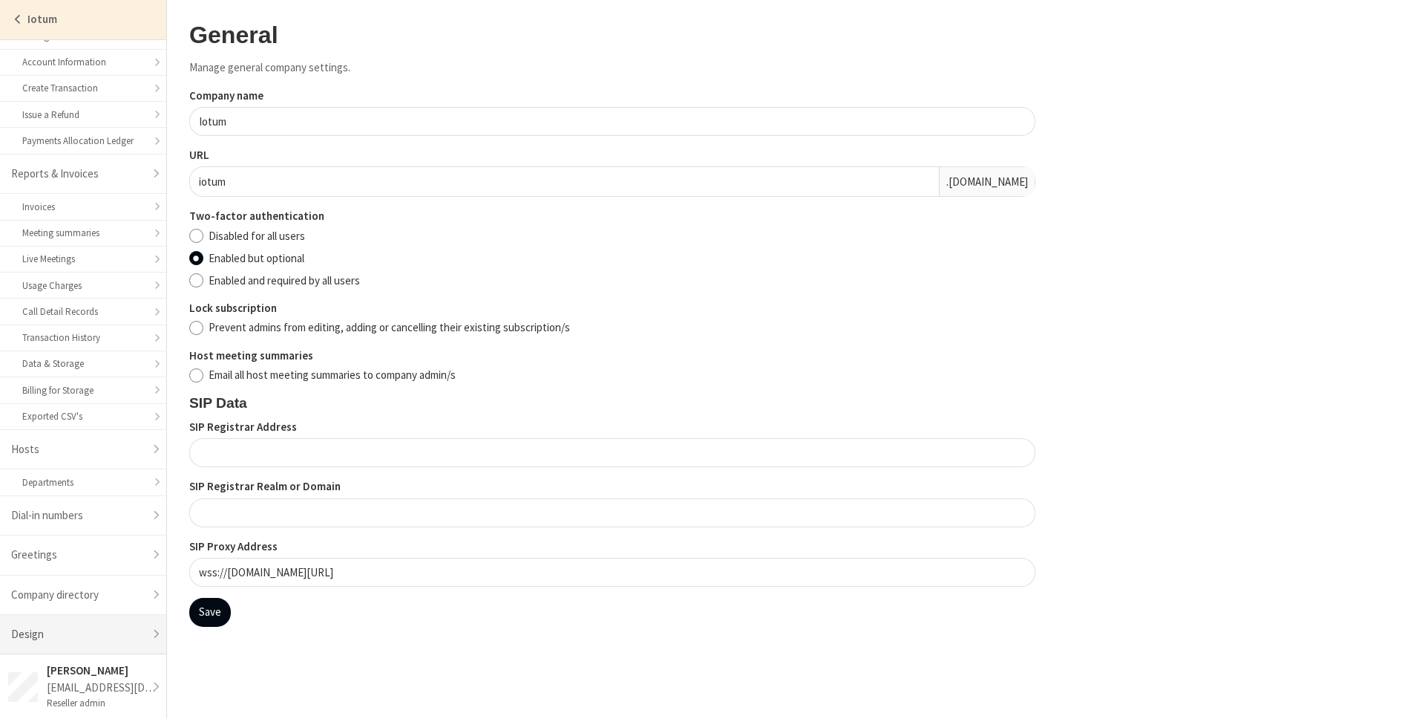
click at [86, 622] on link "Design" at bounding box center [83, 634] width 166 height 39
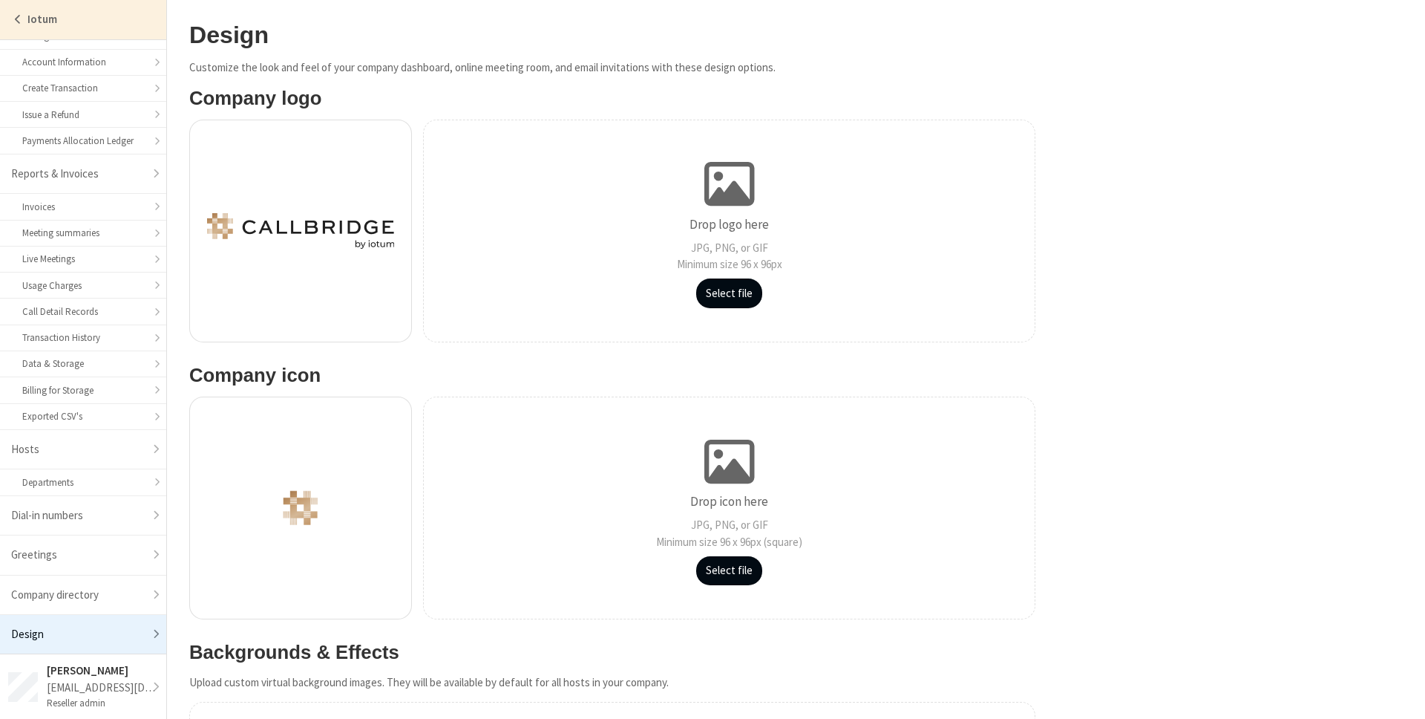
scroll to position [665, 0]
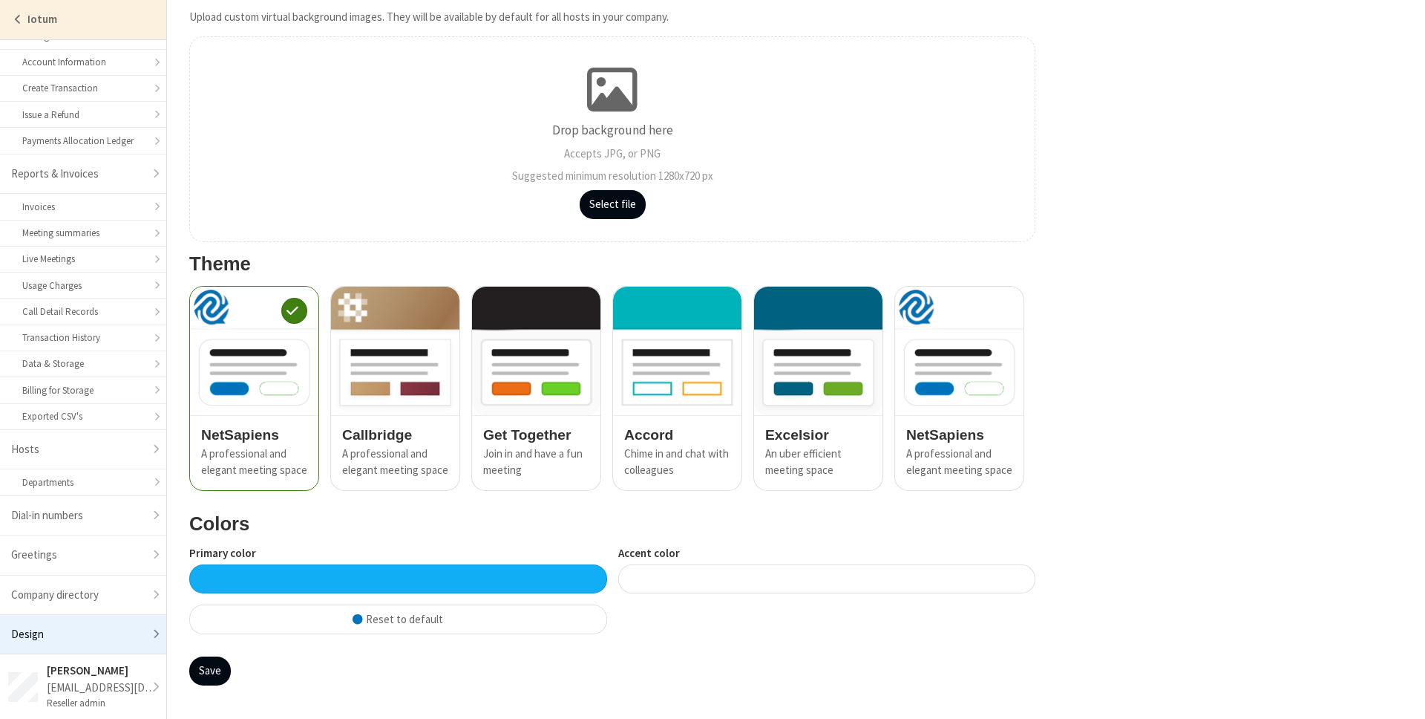
click at [670, 584] on div at bounding box center [827, 578] width 418 height 29
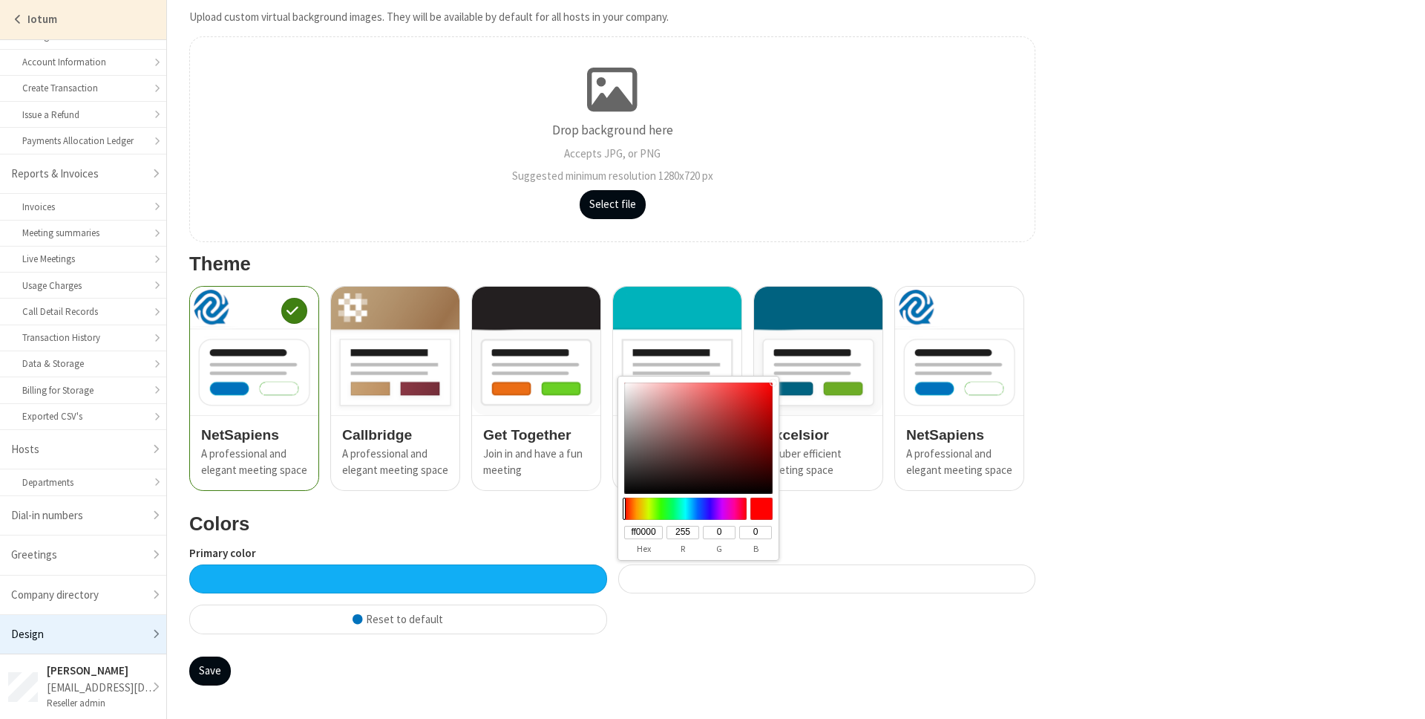
type input "#09ff00"
type input "09ff00"
type input "9"
type input "255"
click at [664, 510] on div at bounding box center [686, 508] width 128 height 22
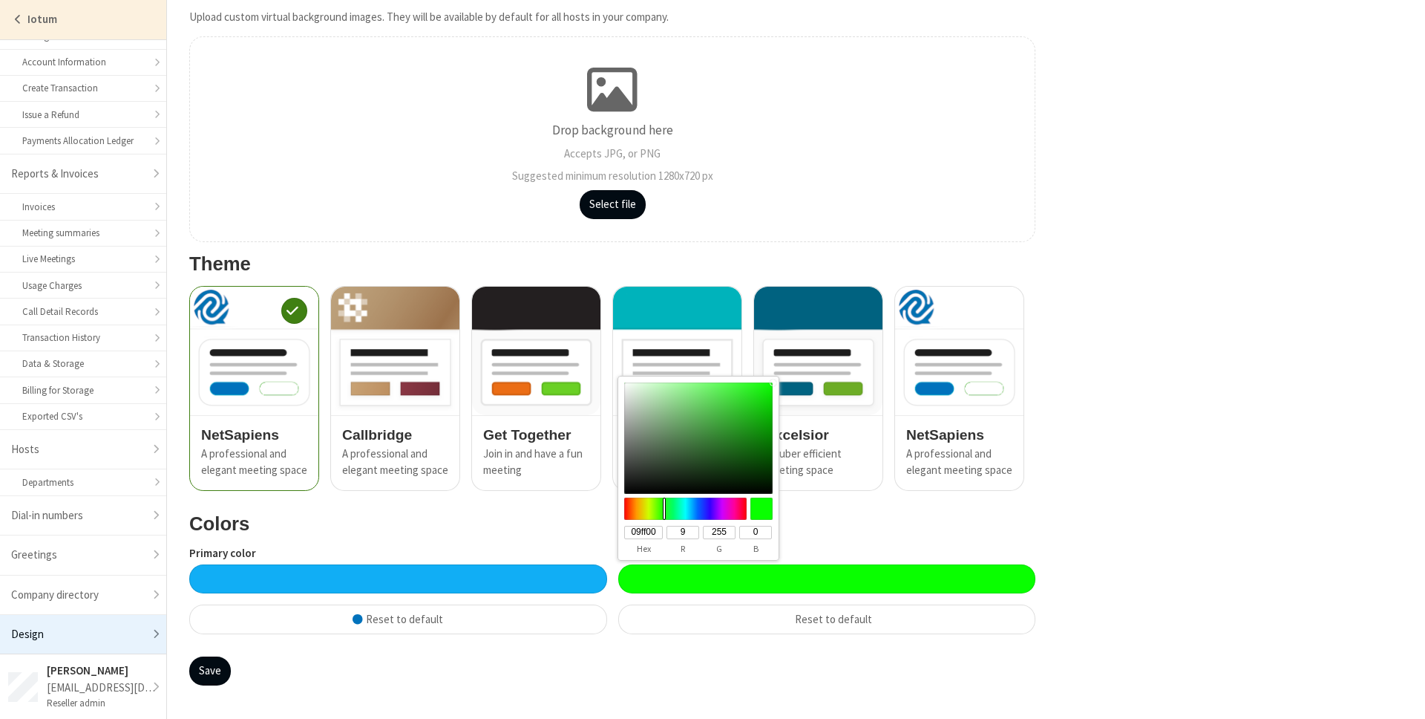
click at [1163, 543] on section "Design Customize the look and feel of your company dashboard, online meeting ro…" at bounding box center [796, 27] width 1258 height 1384
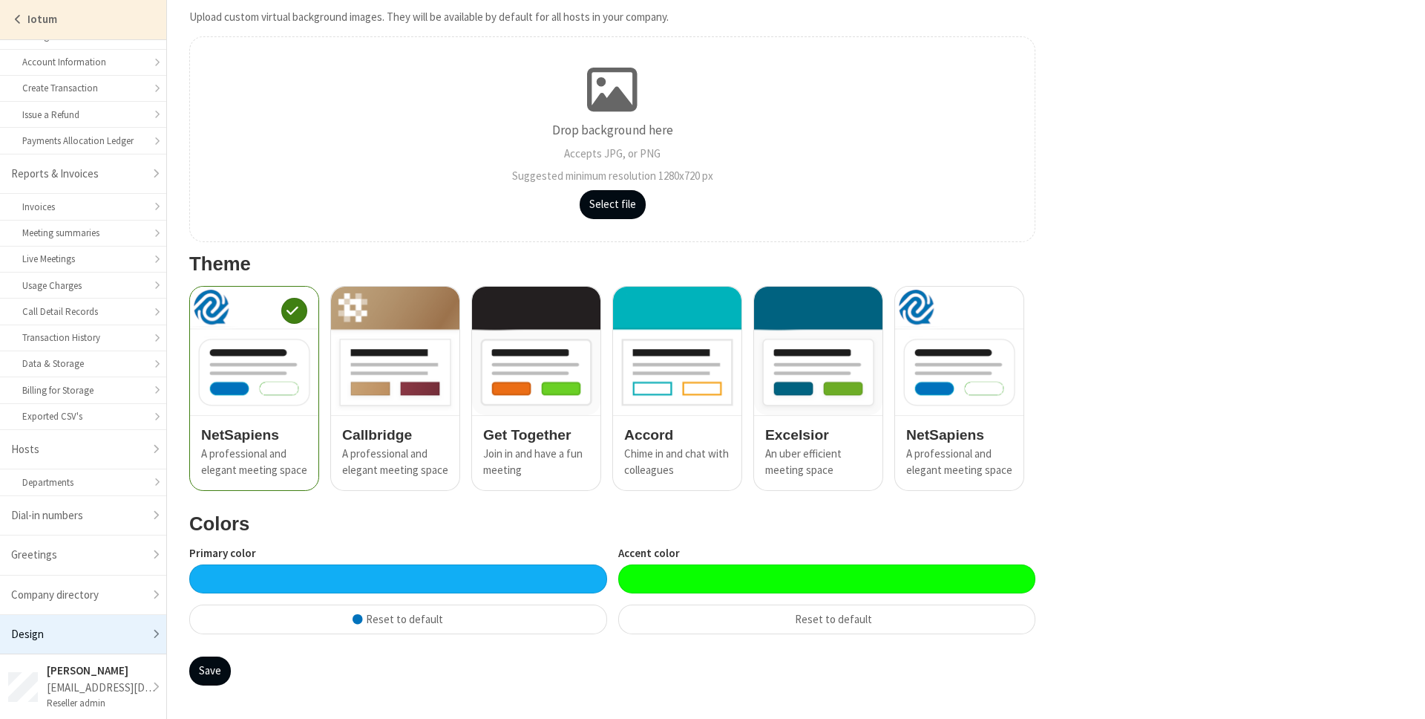
click at [970, 572] on div at bounding box center [827, 578] width 418 height 29
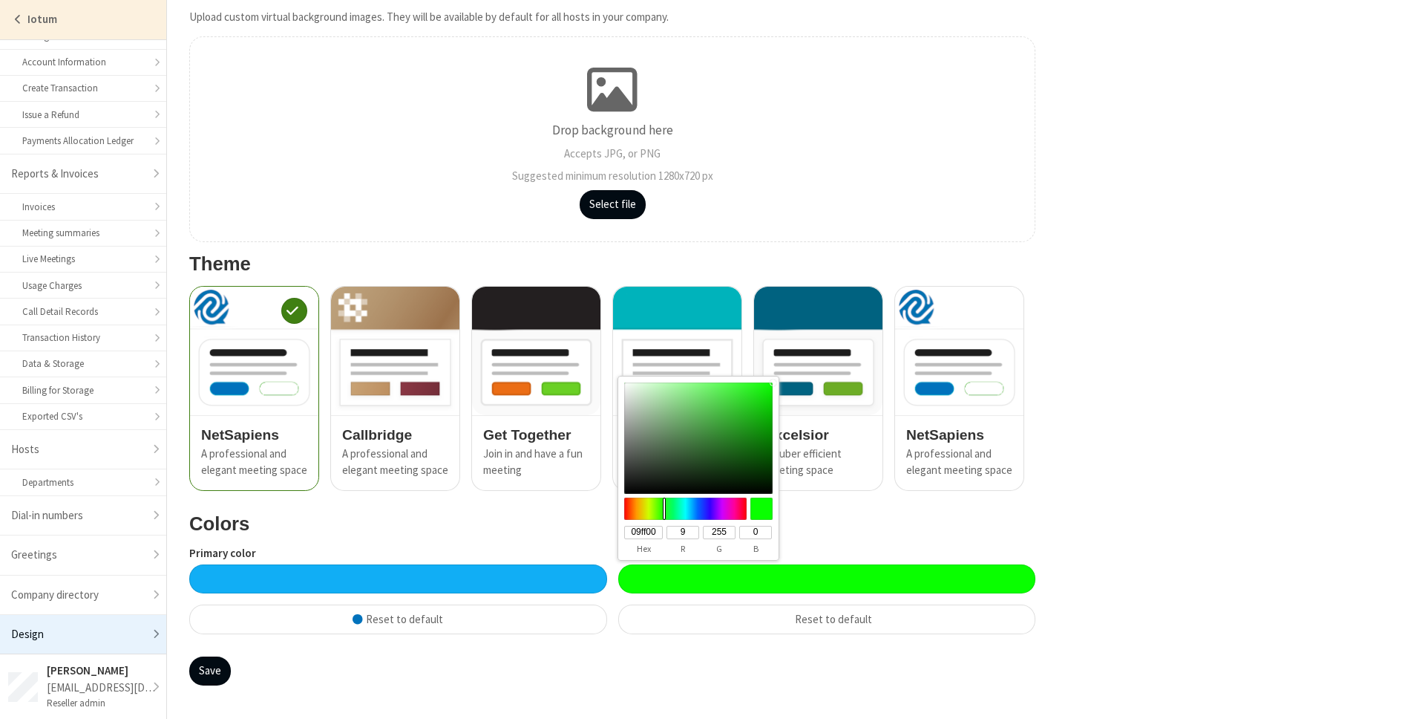
click at [921, 551] on label "Accent color" at bounding box center [827, 553] width 418 height 17
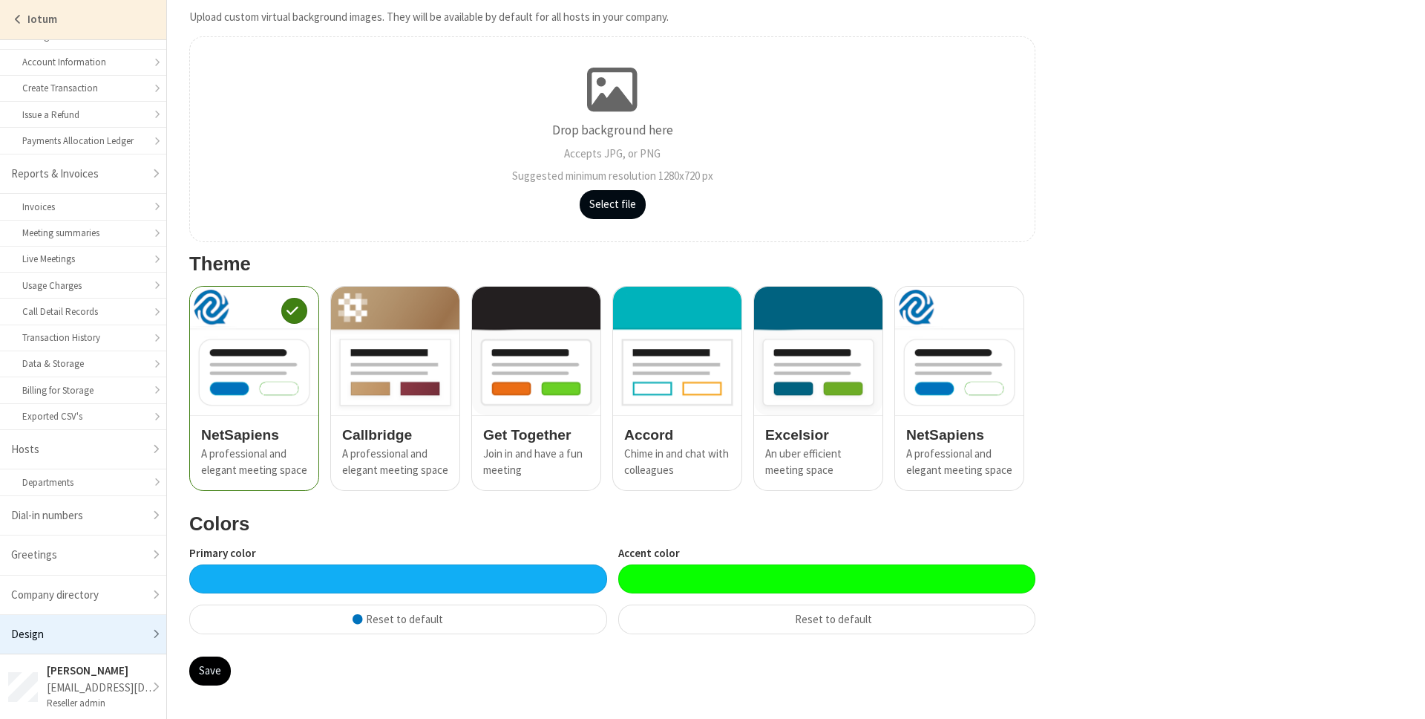
click at [210, 667] on button "Save" at bounding box center [210, 671] width 42 height 30
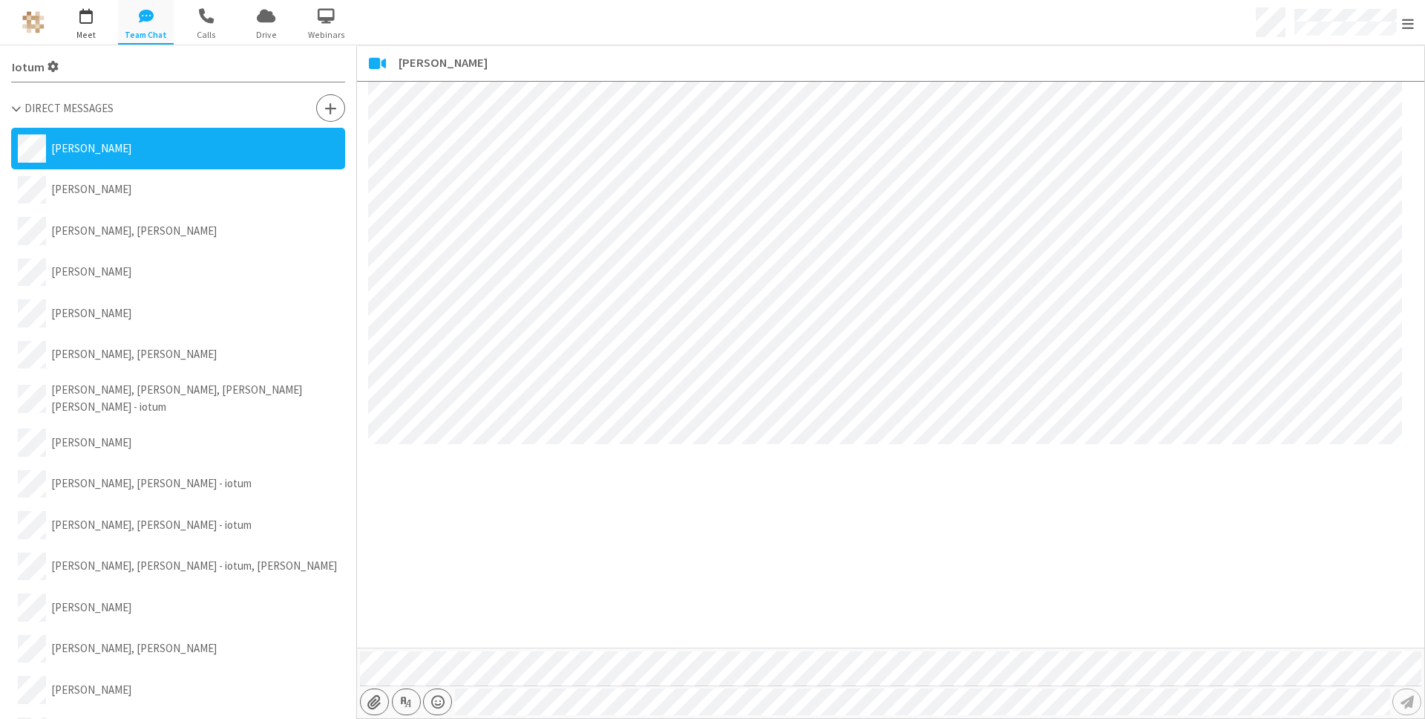
click at [71, 8] on span "button" at bounding box center [86, 15] width 56 height 25
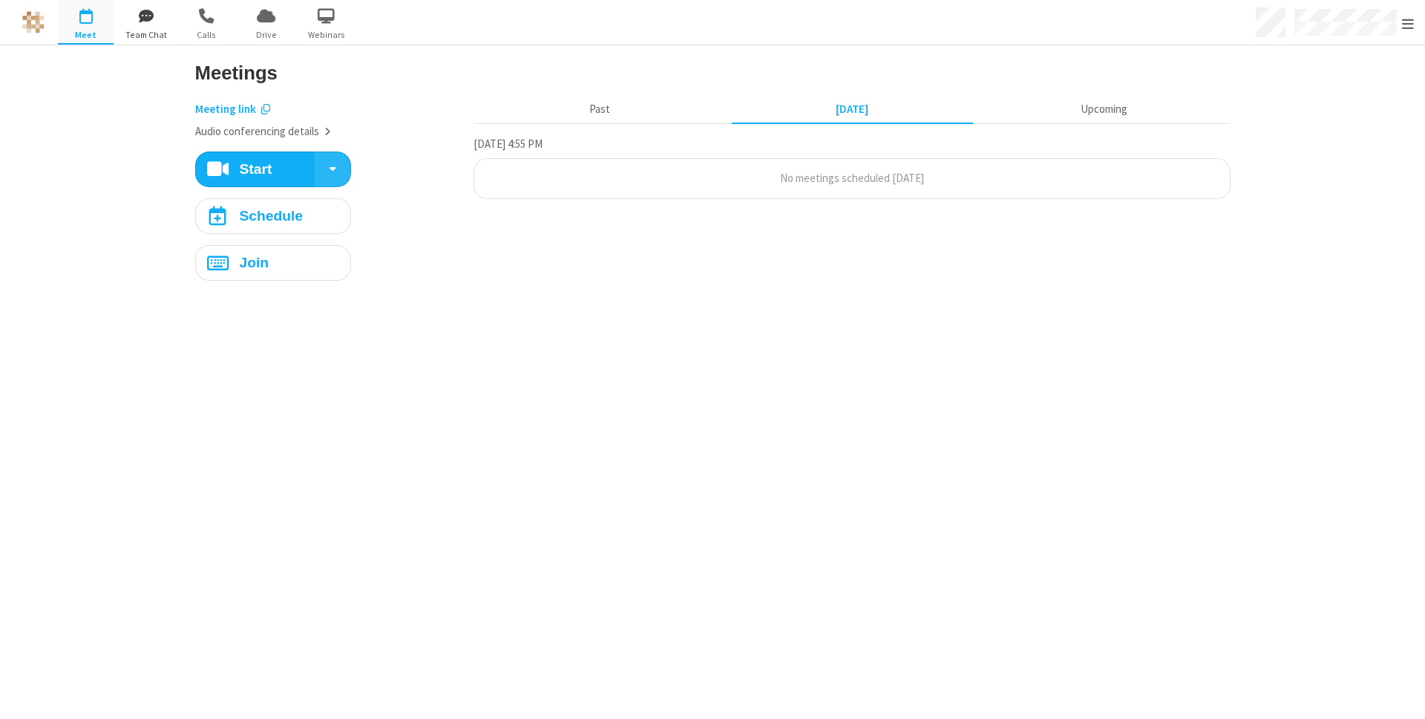
click at [143, 4] on span "button" at bounding box center [146, 15] width 56 height 25
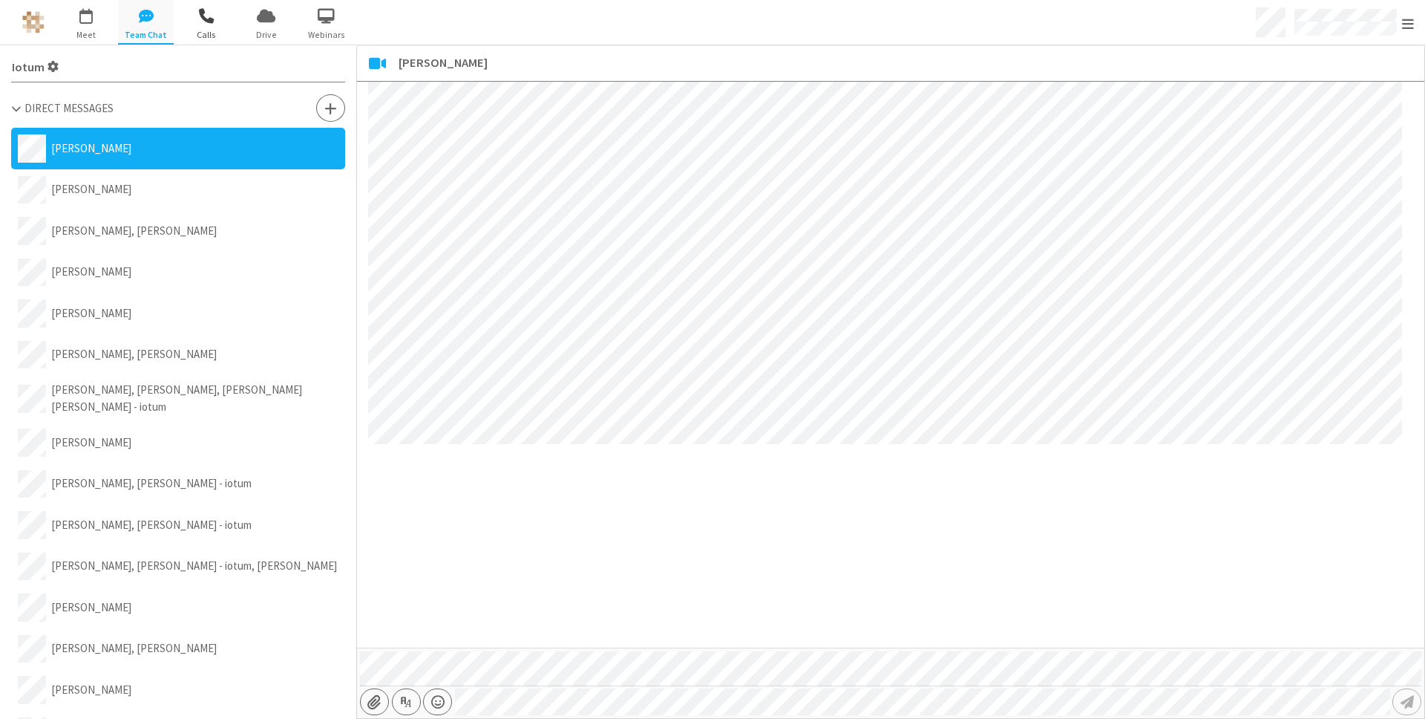
click at [190, 10] on span "button" at bounding box center [206, 15] width 56 height 25
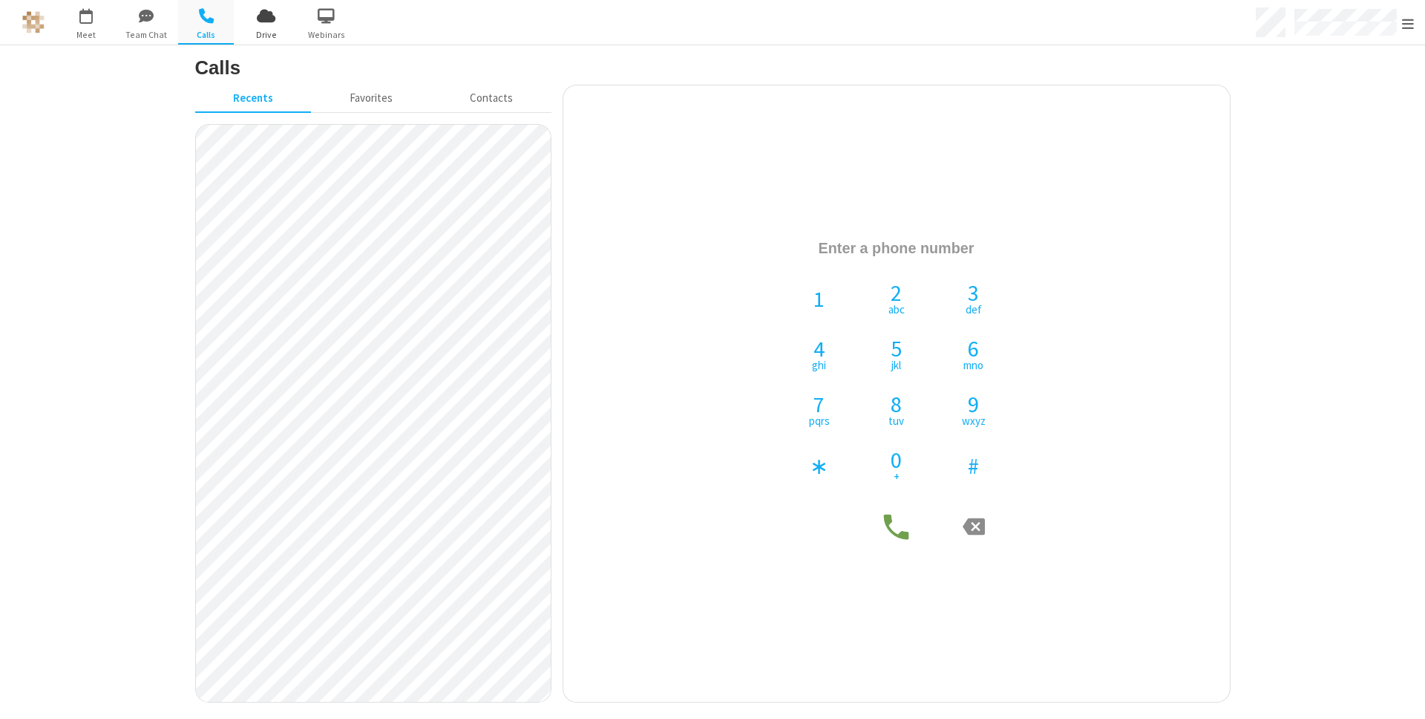
click at [265, 13] on span "button" at bounding box center [266, 15] width 56 height 25
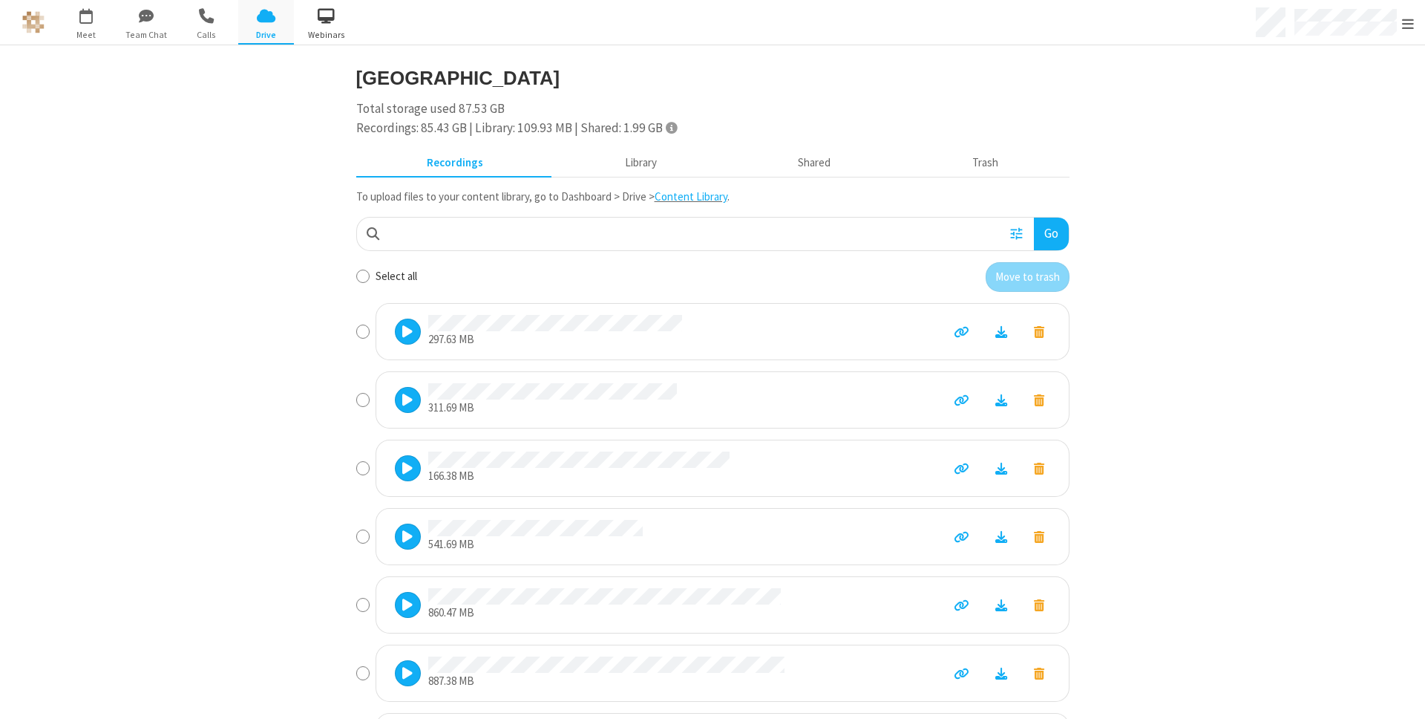
click at [324, 13] on span "button" at bounding box center [326, 15] width 56 height 25
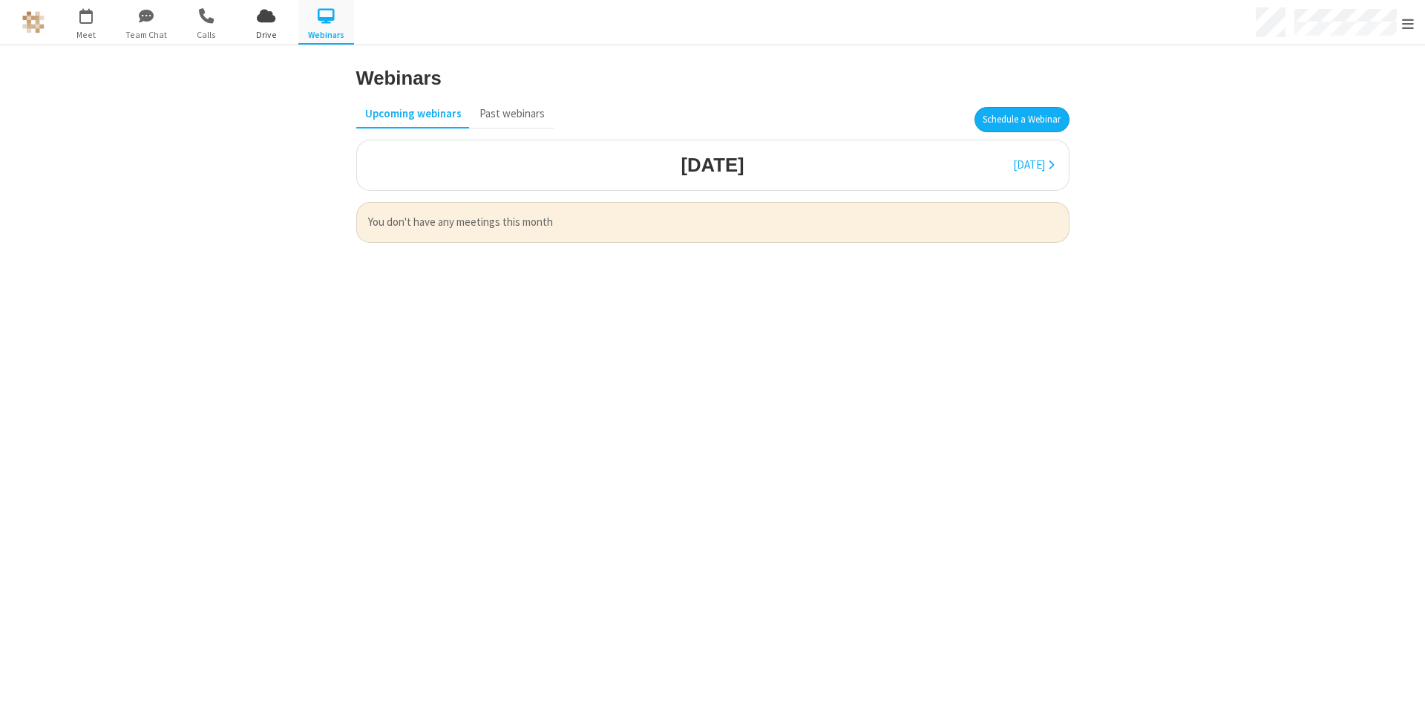
click at [266, 16] on span "button" at bounding box center [266, 15] width 56 height 25
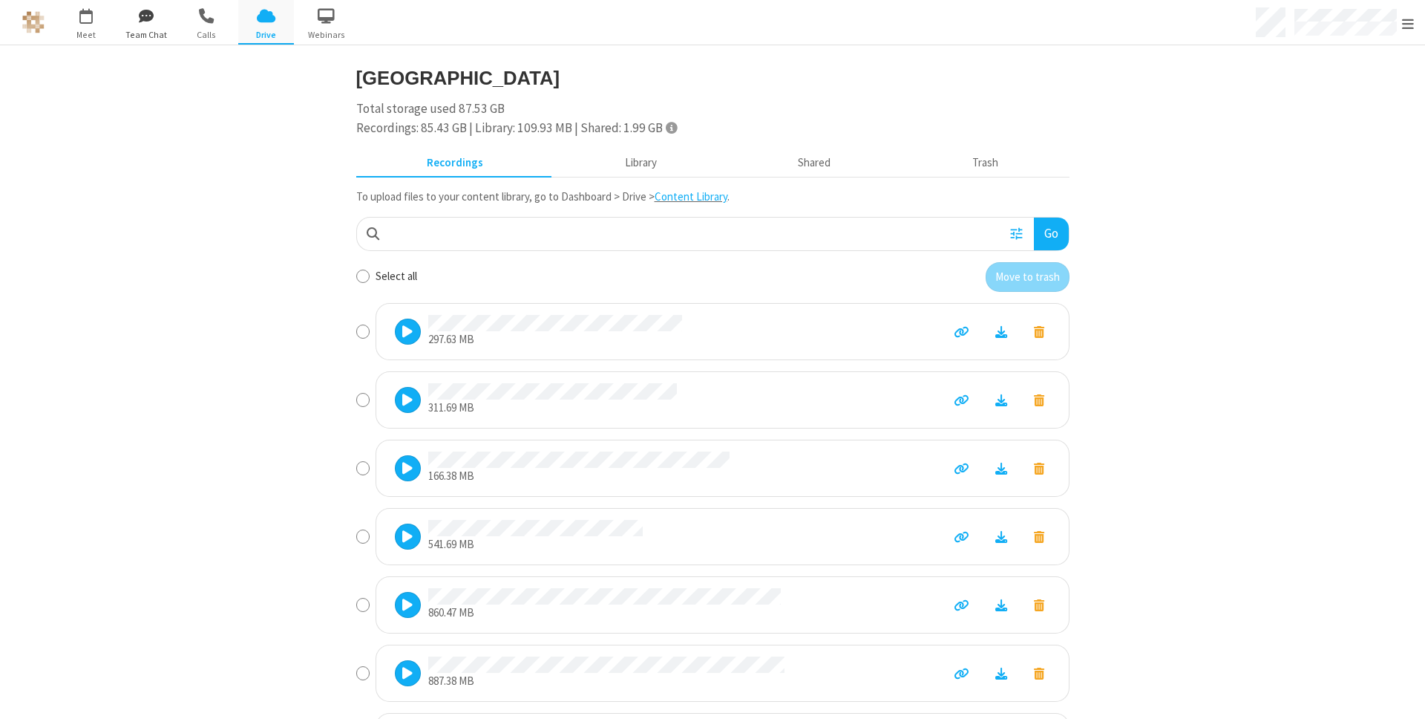
click at [154, 20] on span "button" at bounding box center [146, 15] width 56 height 25
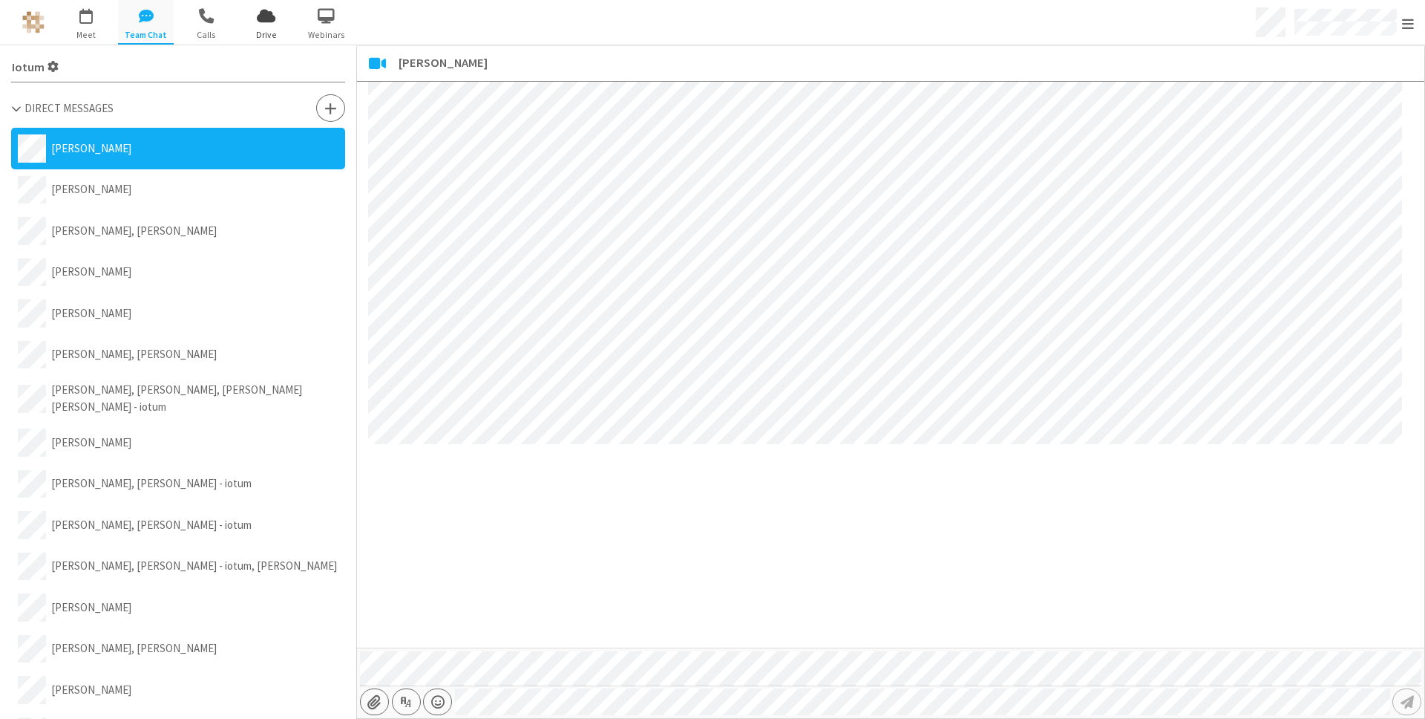
click at [275, 22] on span "button" at bounding box center [266, 15] width 56 height 25
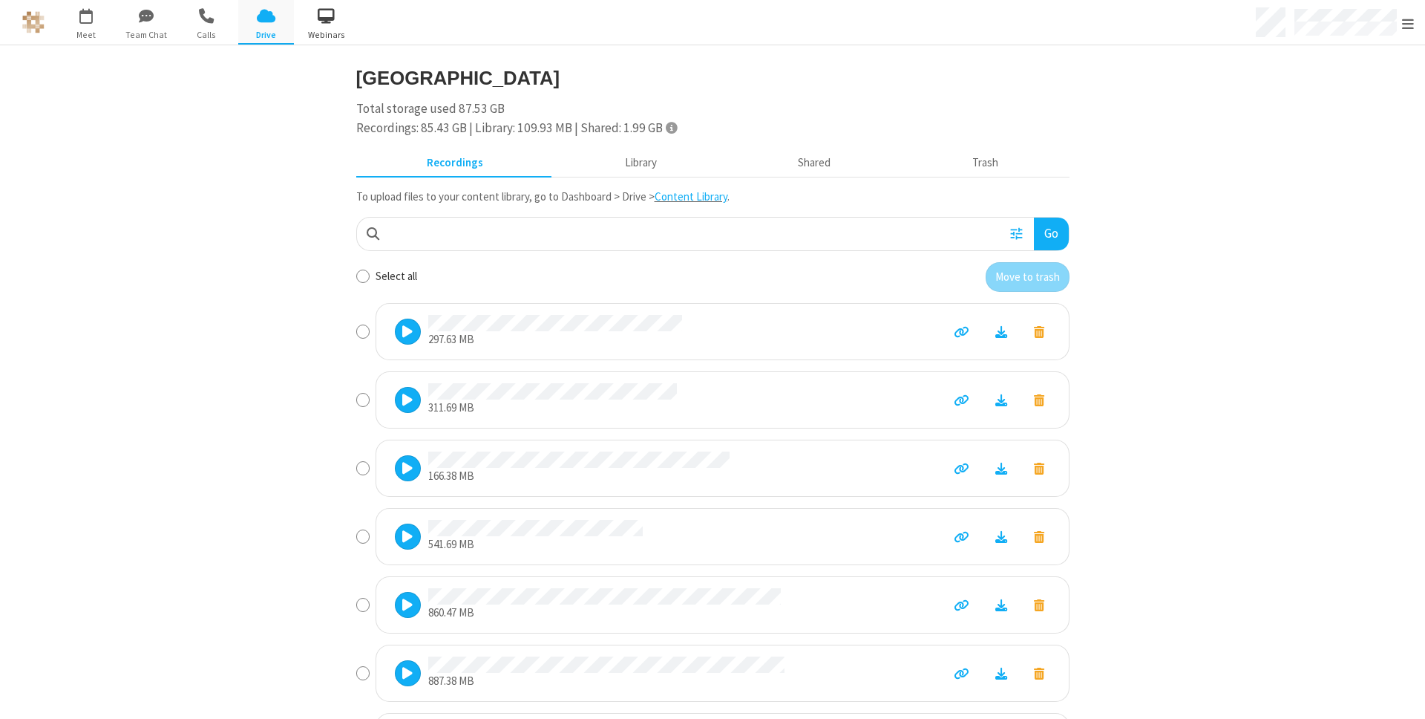
click at [318, 28] on span "Webinars" at bounding box center [326, 34] width 56 height 13
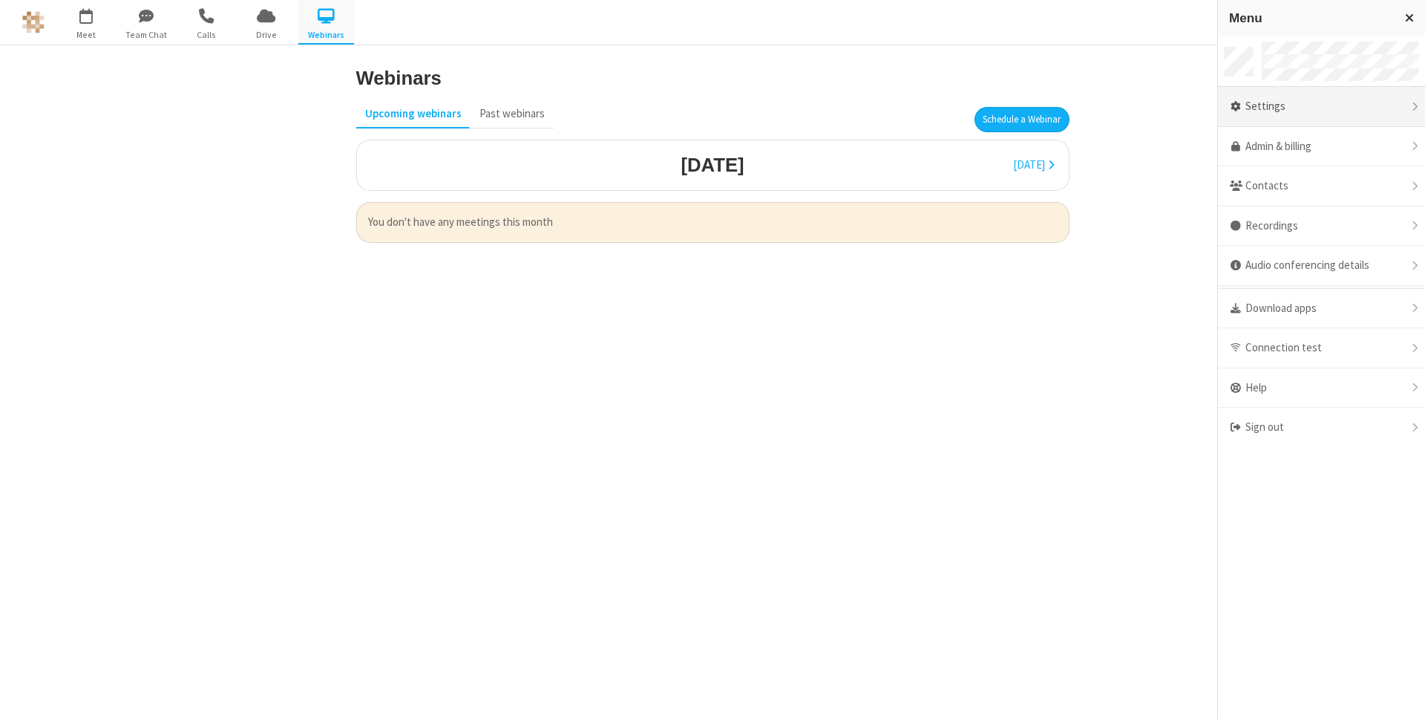
click at [1283, 118] on div "Settings" at bounding box center [1321, 107] width 207 height 40
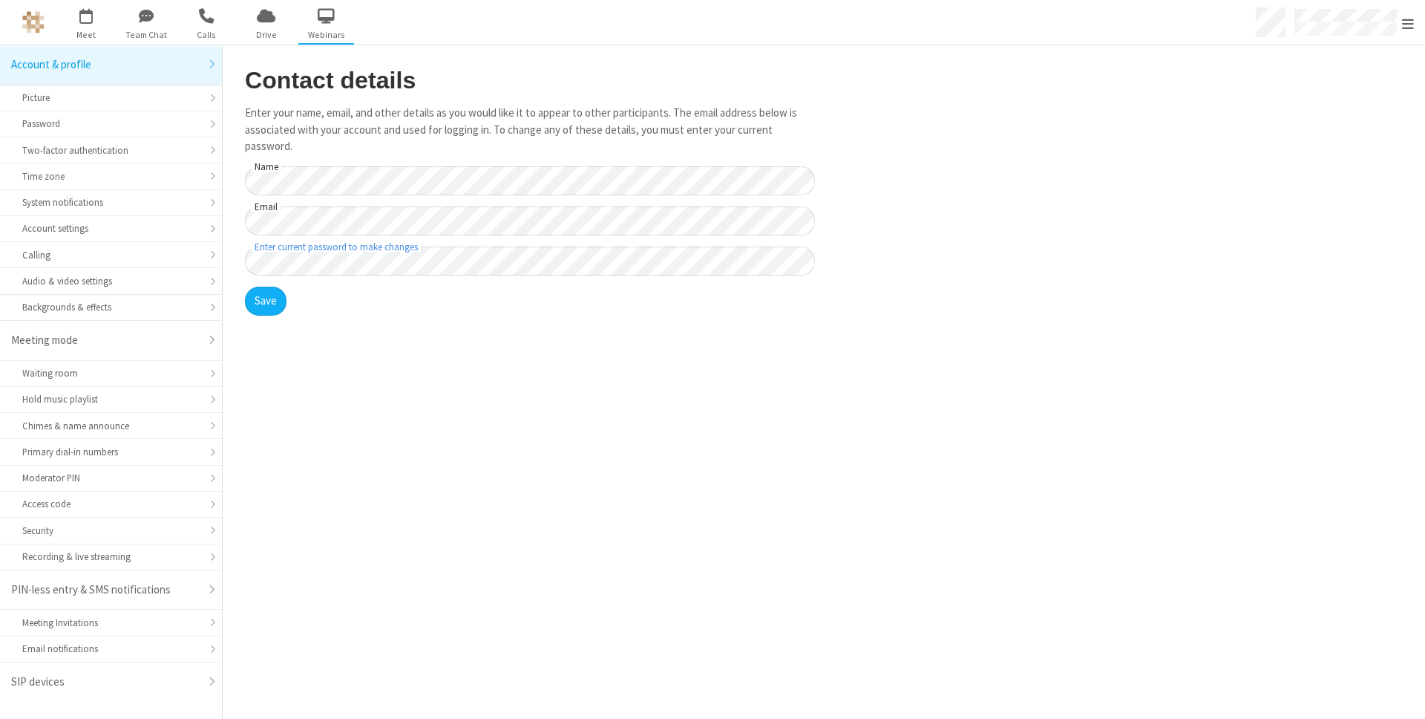
click at [281, 359] on main "Contact details Enter your name, email, and other details as you would like it …" at bounding box center [824, 381] width 1203 height 673
click at [89, 34] on span "Meet" at bounding box center [86, 34] width 56 height 13
